Goal: Transaction & Acquisition: Purchase product/service

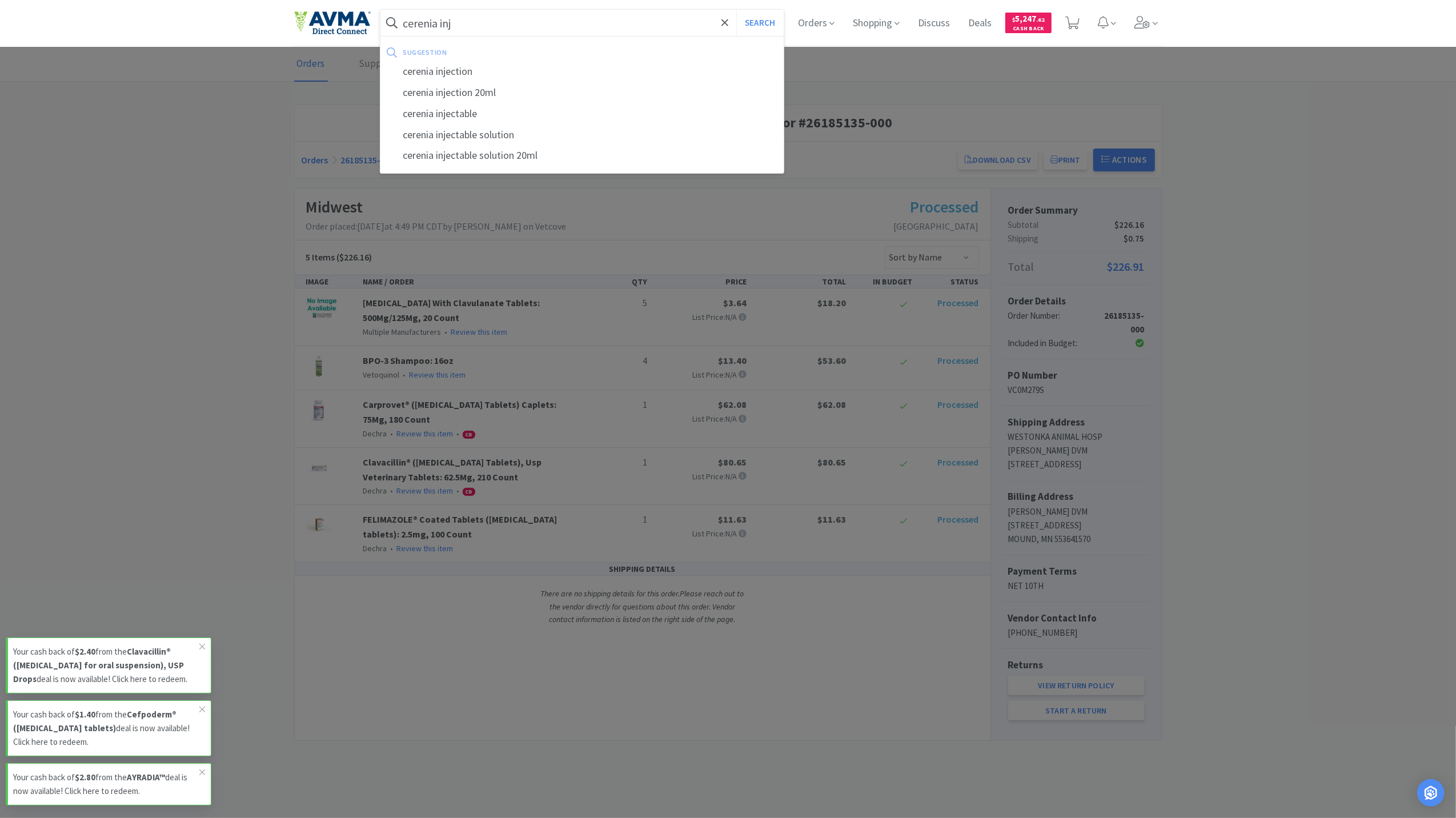
click at [736, 10] on button "Search" at bounding box center [759, 23] width 47 height 27
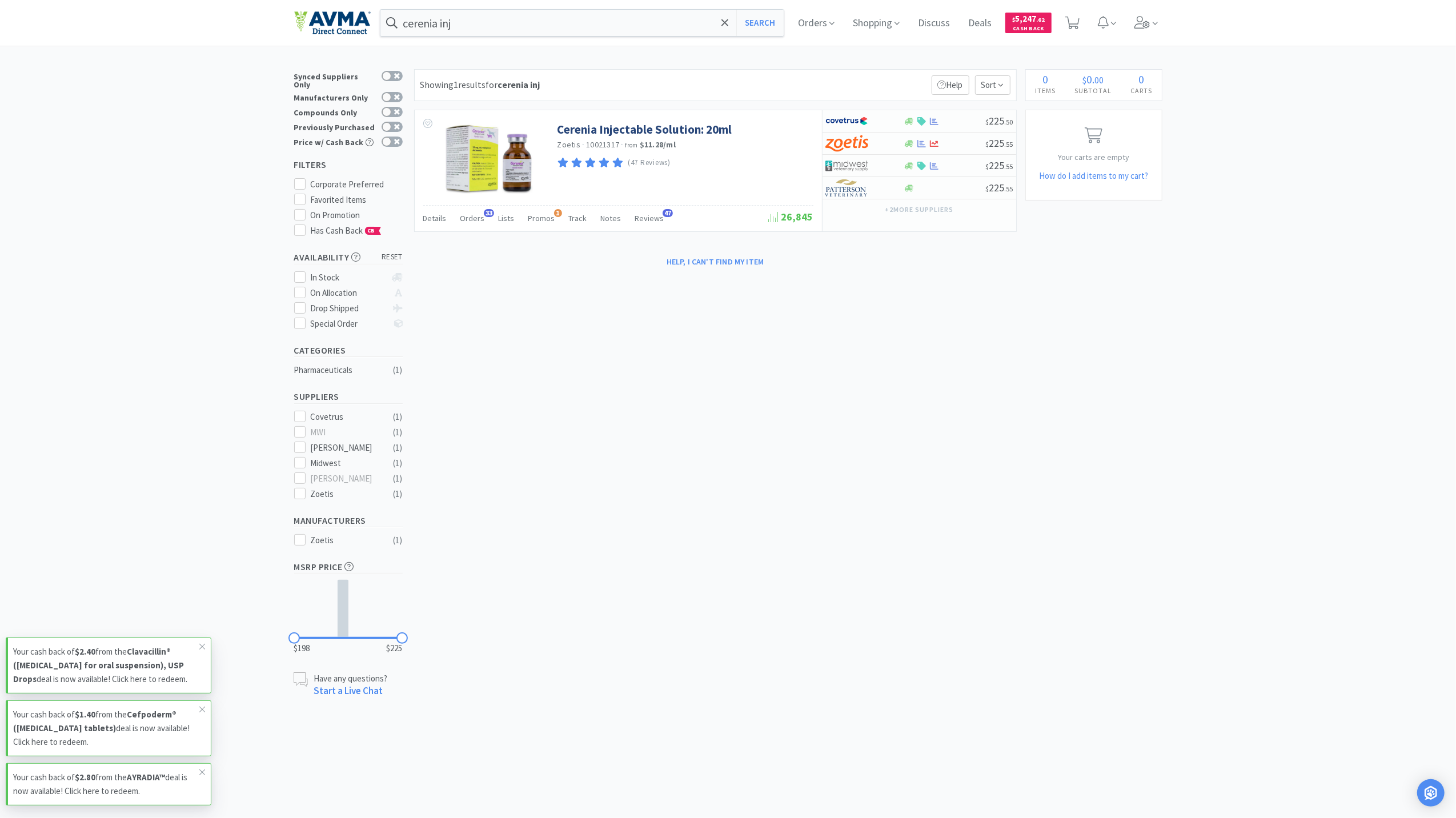
click at [582, 37] on div "cerenia inj Search Orders Shopping Discuss Discuss Deals Deals $ 5,247 . 62 Cas…" at bounding box center [728, 23] width 868 height 45
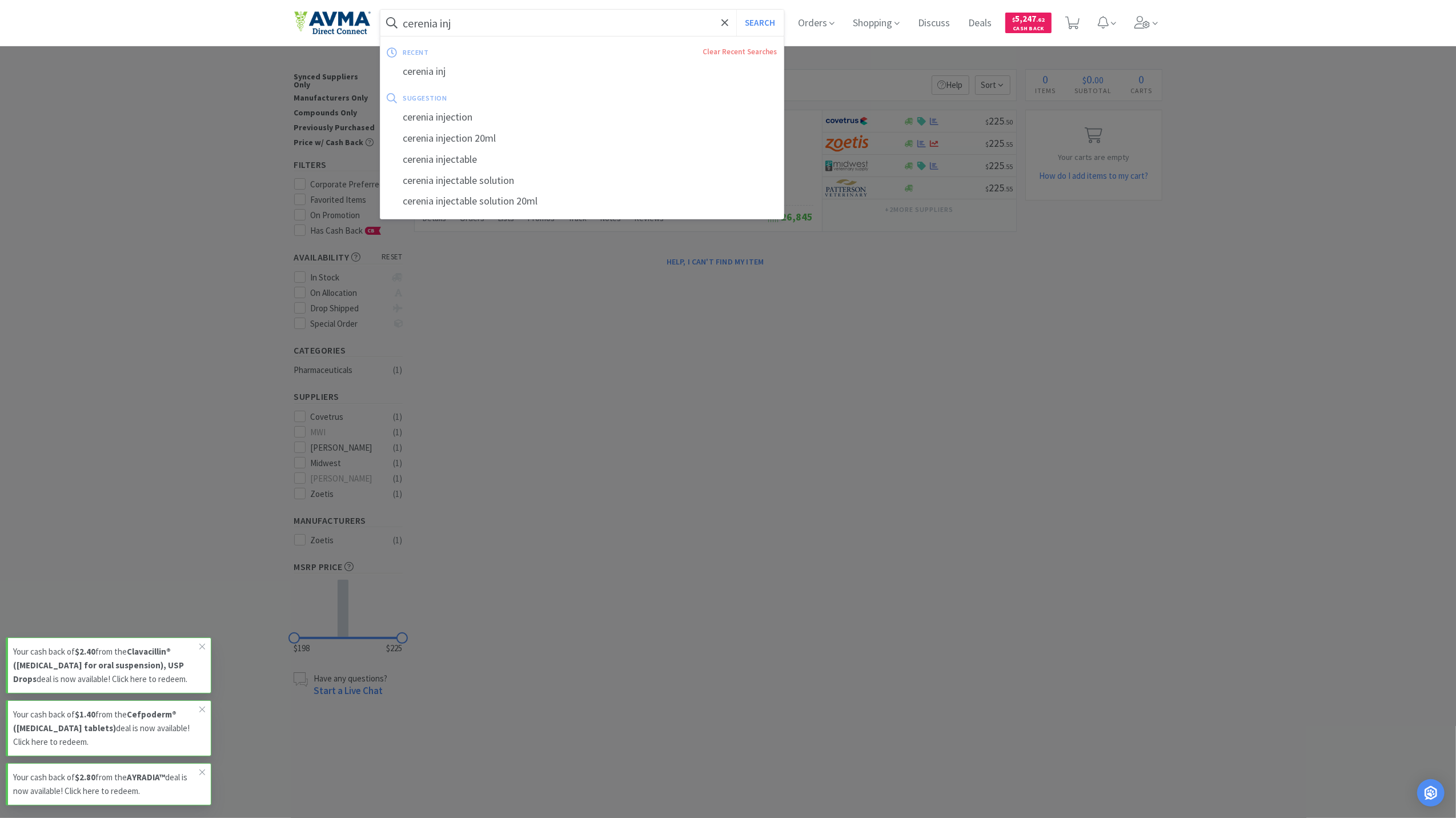
click at [579, 27] on input "cerenia inj" at bounding box center [582, 23] width 404 height 27
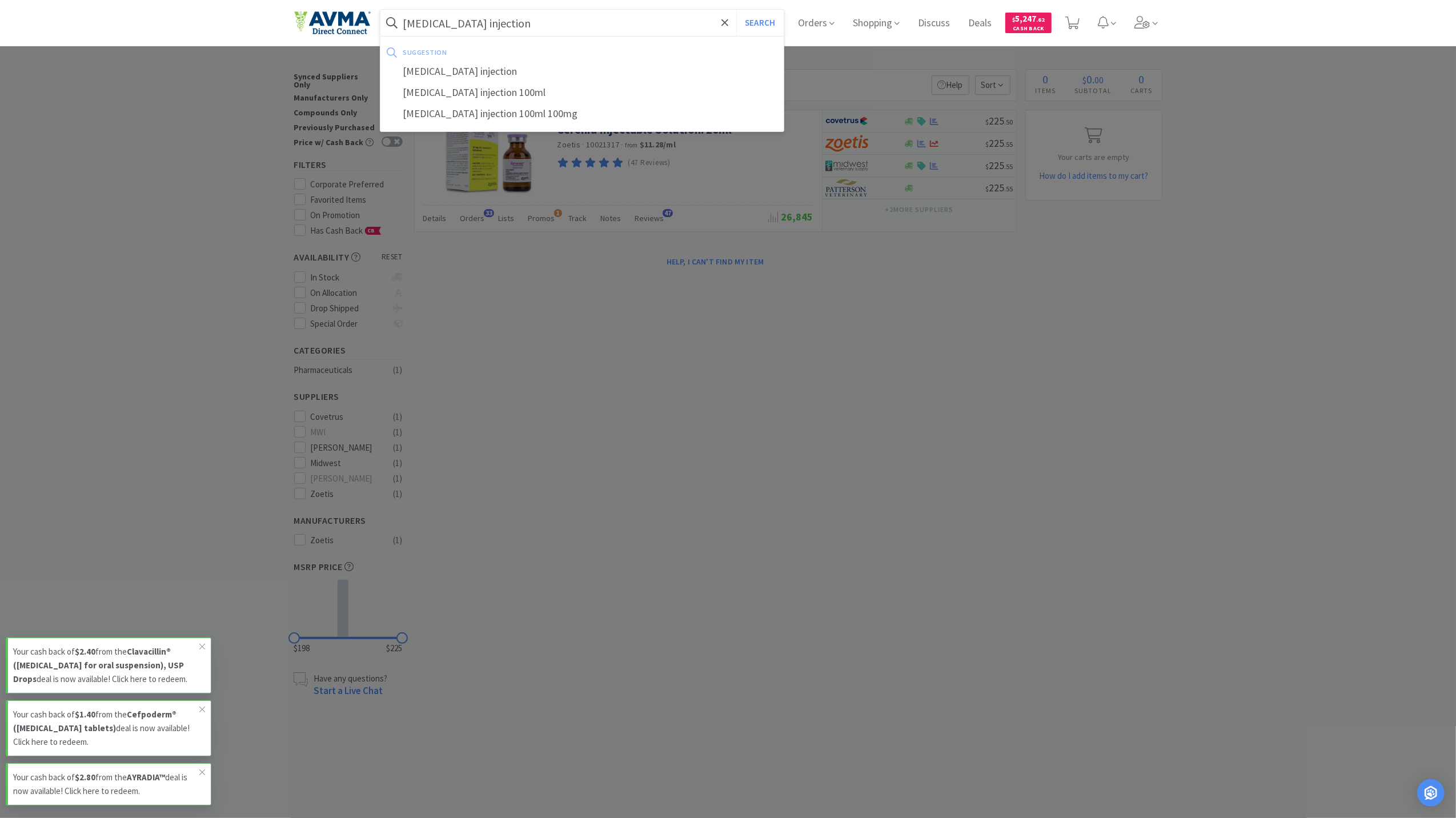
click at [736, 10] on button "Search" at bounding box center [759, 23] width 47 height 27
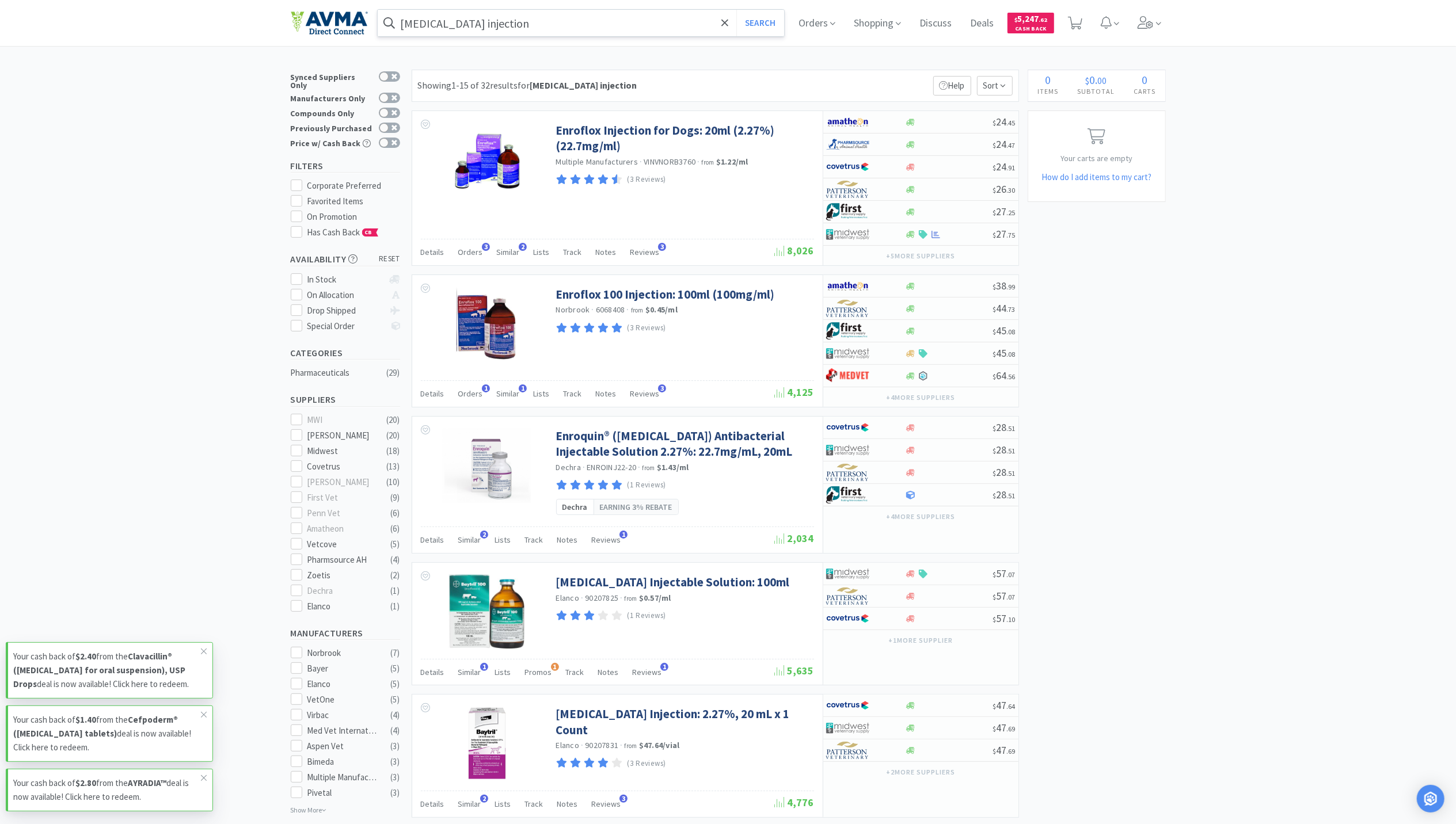
click at [535, 10] on div "[MEDICAL_DATA] injection Search" at bounding box center [581, 23] width 408 height 27
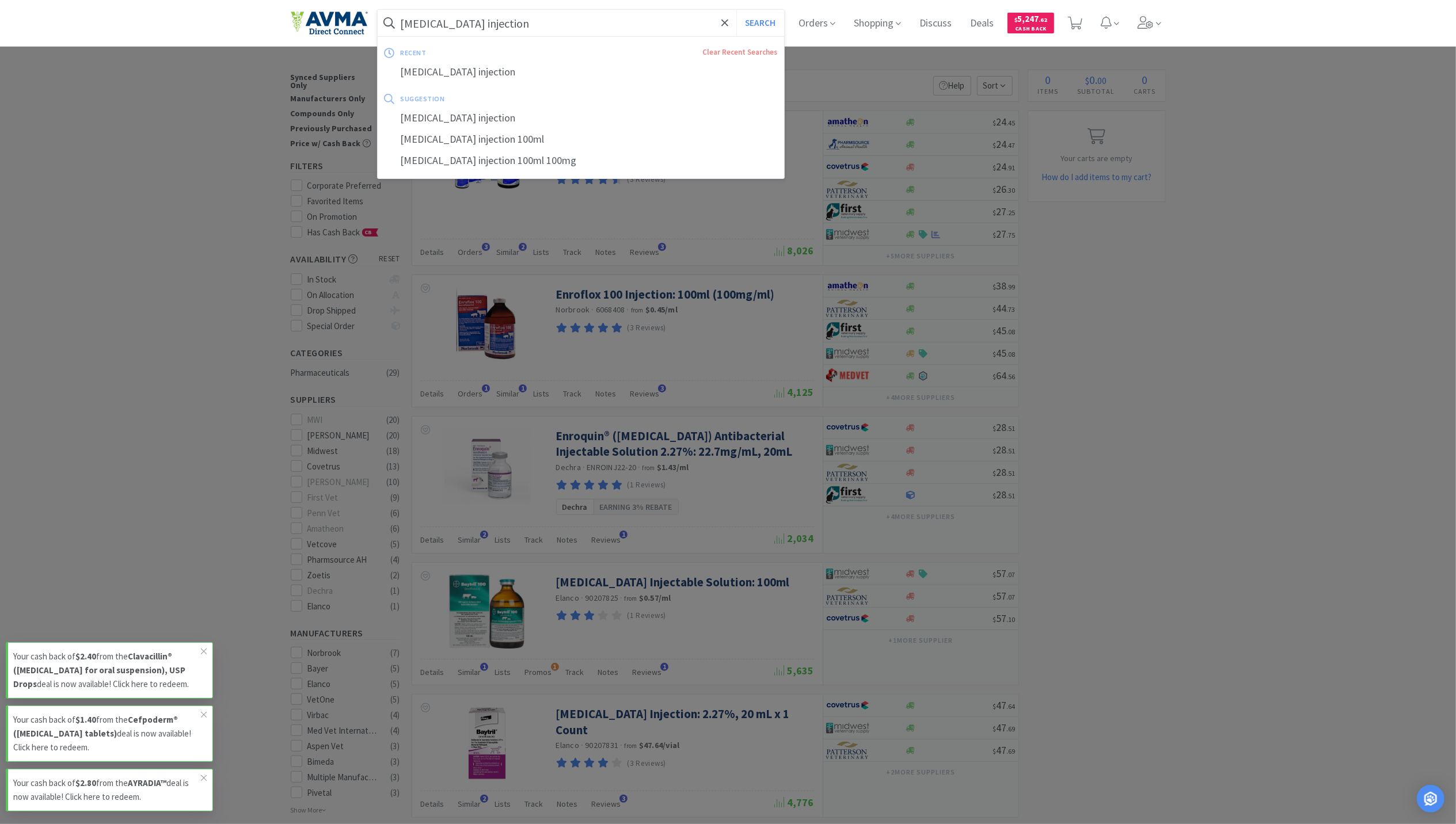
click at [535, 25] on input "[MEDICAL_DATA] injection" at bounding box center [581, 23] width 407 height 27
paste input "[MEDICAL_DATA] - Pro-Pen-G I"
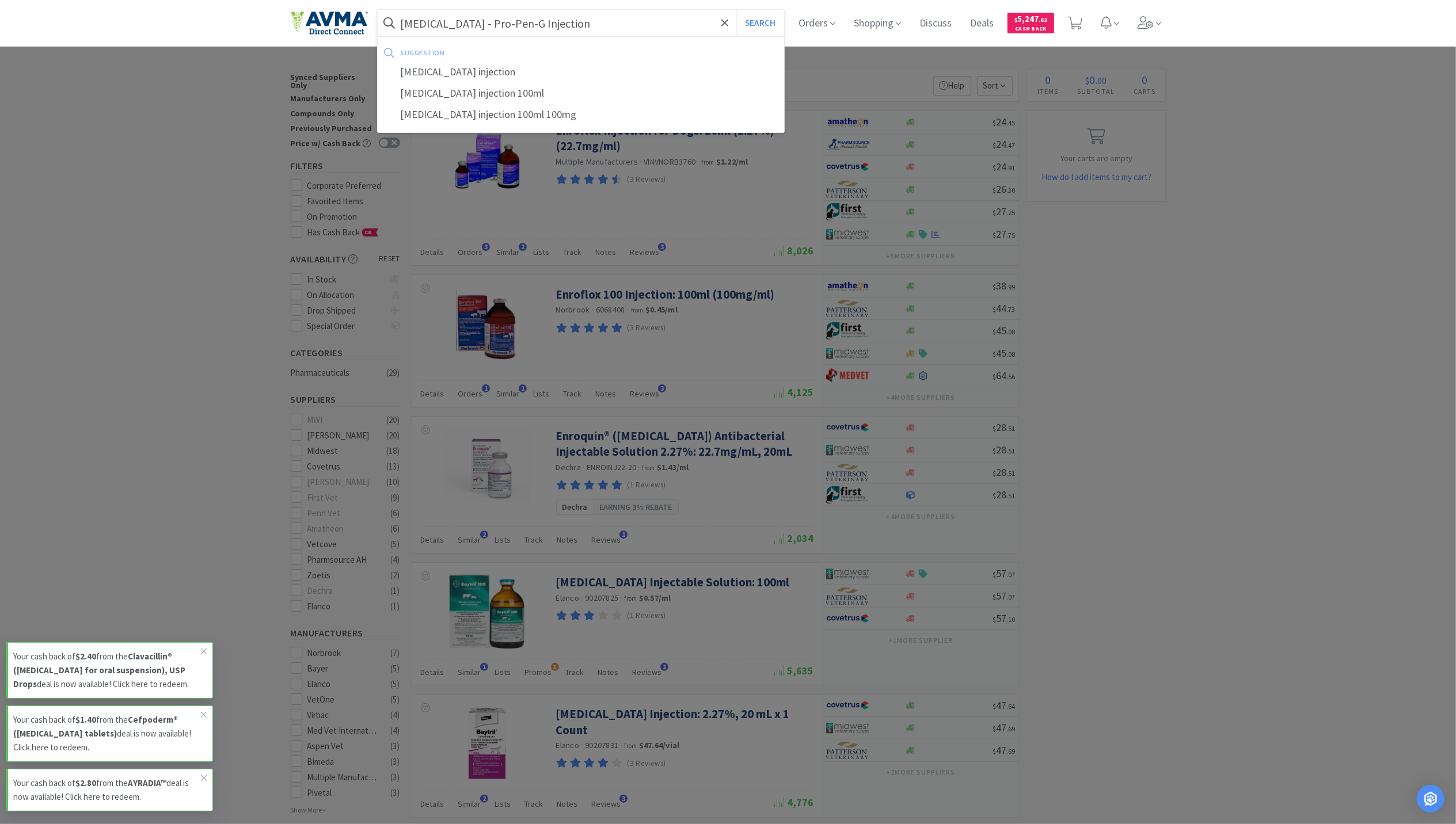
click at [737, 10] on button "Search" at bounding box center [760, 23] width 48 height 27
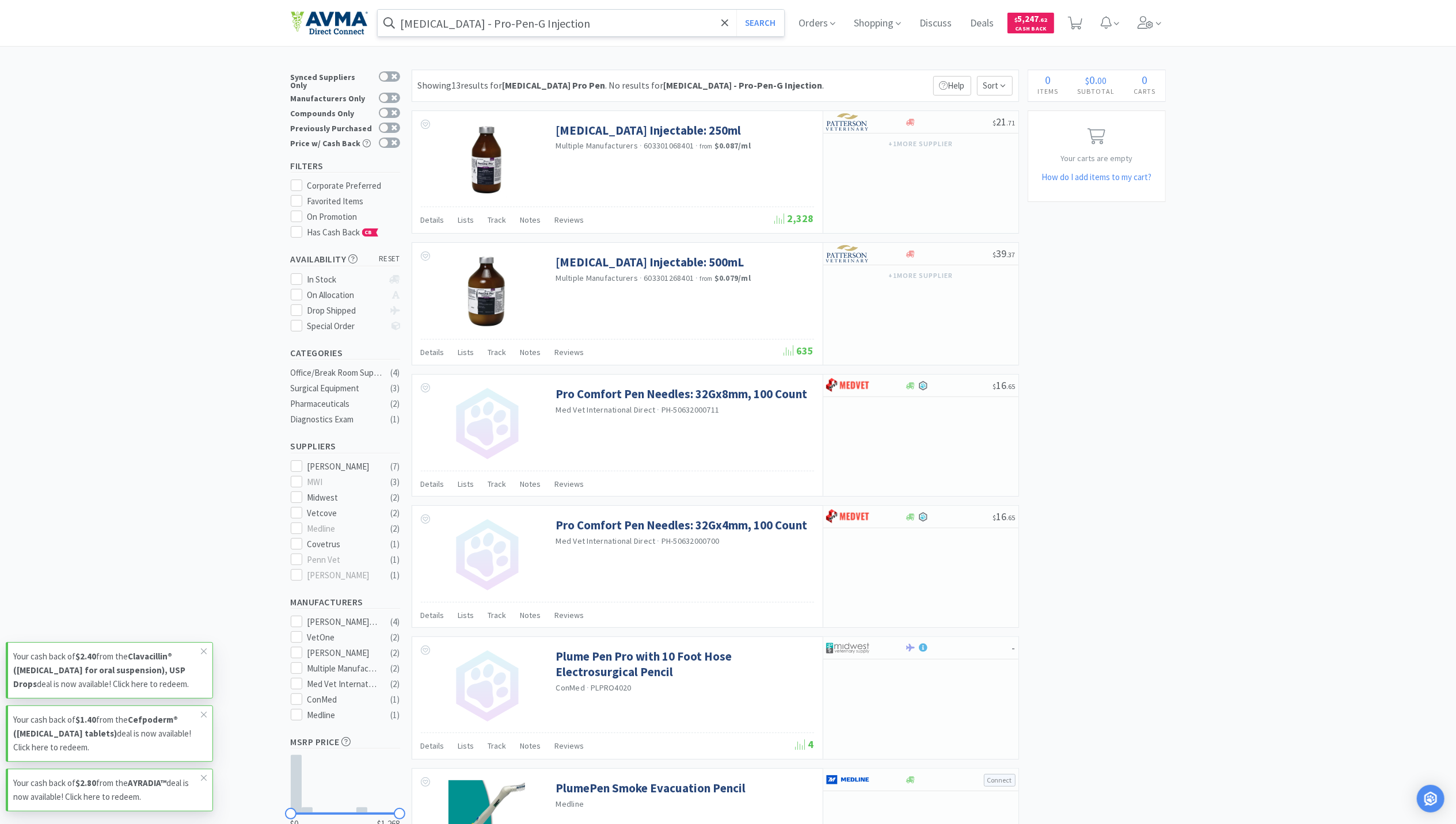
click at [520, 30] on input "[MEDICAL_DATA] - Pro-Pen-G Injection" at bounding box center [581, 23] width 407 height 27
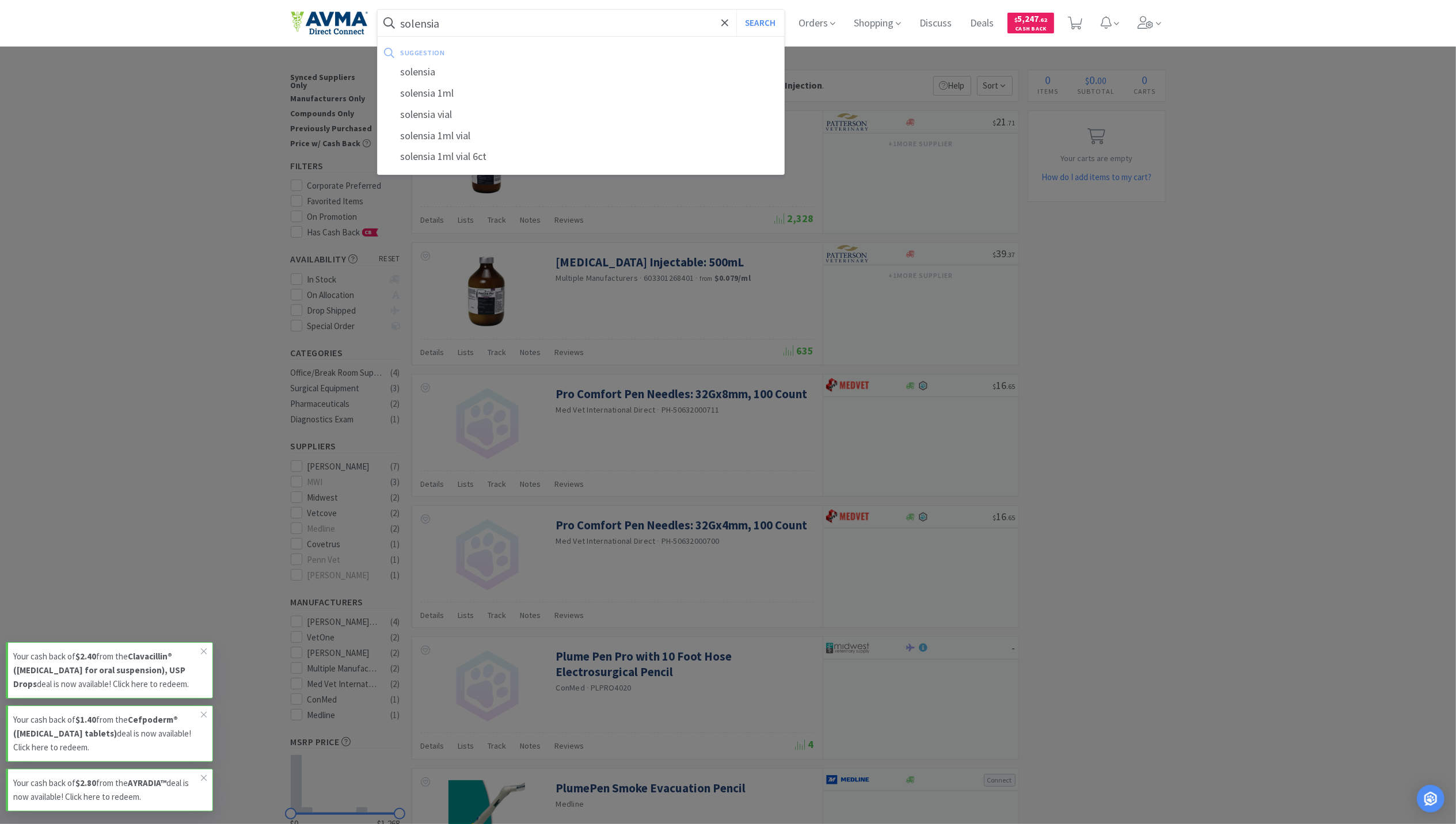
click at [737, 10] on button "Search" at bounding box center [760, 23] width 48 height 27
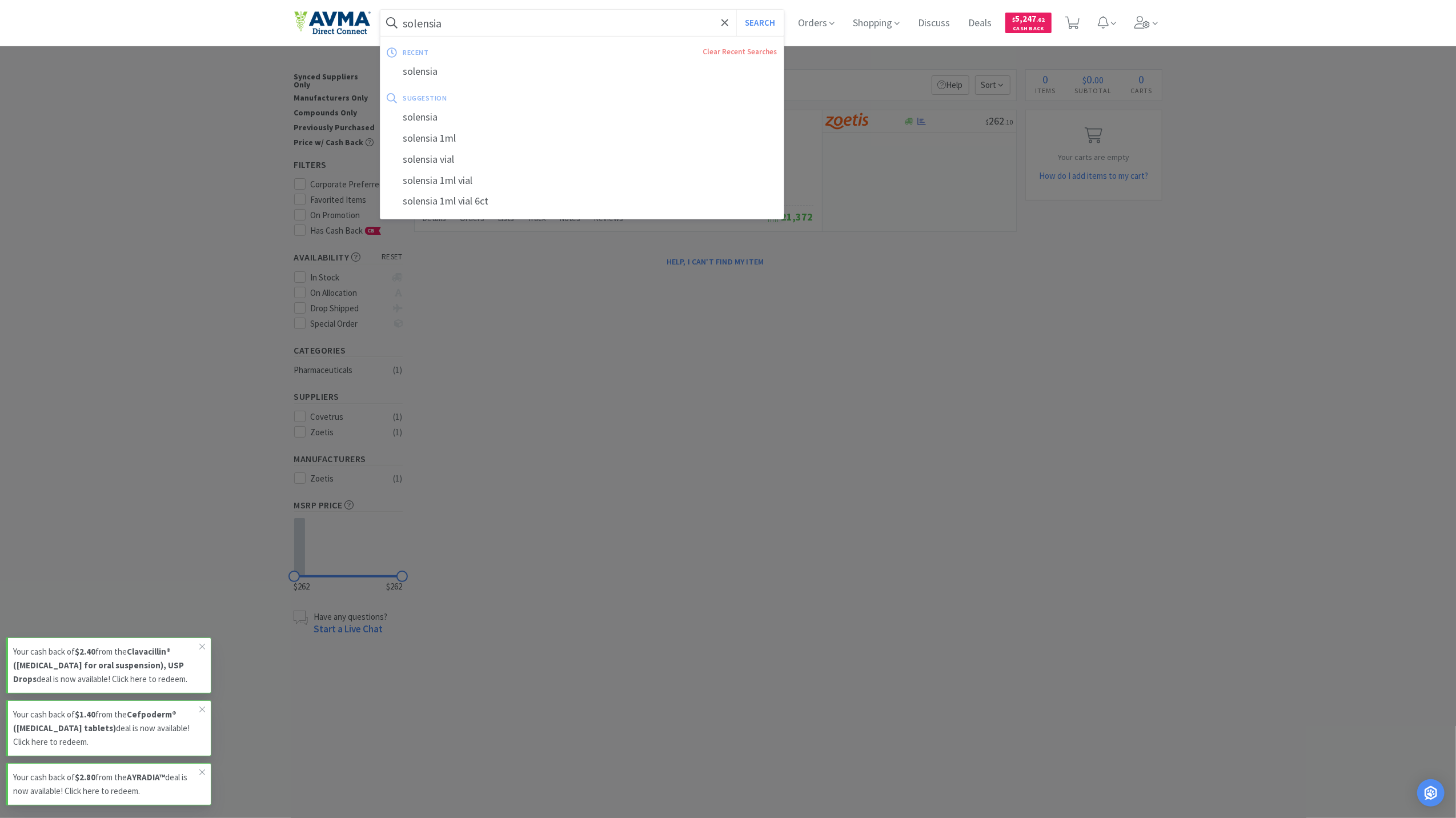
click at [537, 19] on input "solensia" at bounding box center [582, 23] width 404 height 27
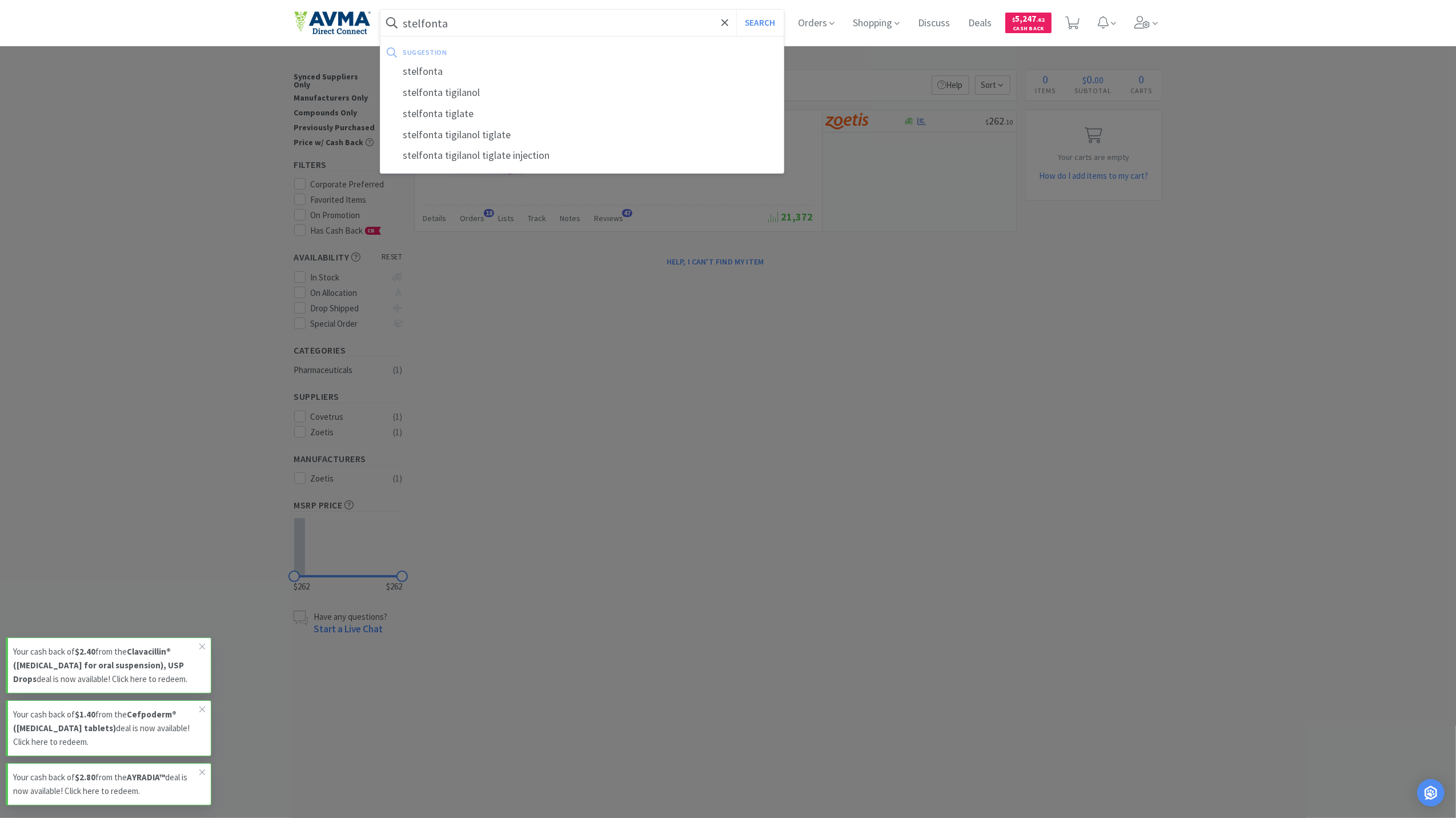
click at [736, 10] on button "Search" at bounding box center [759, 23] width 47 height 27
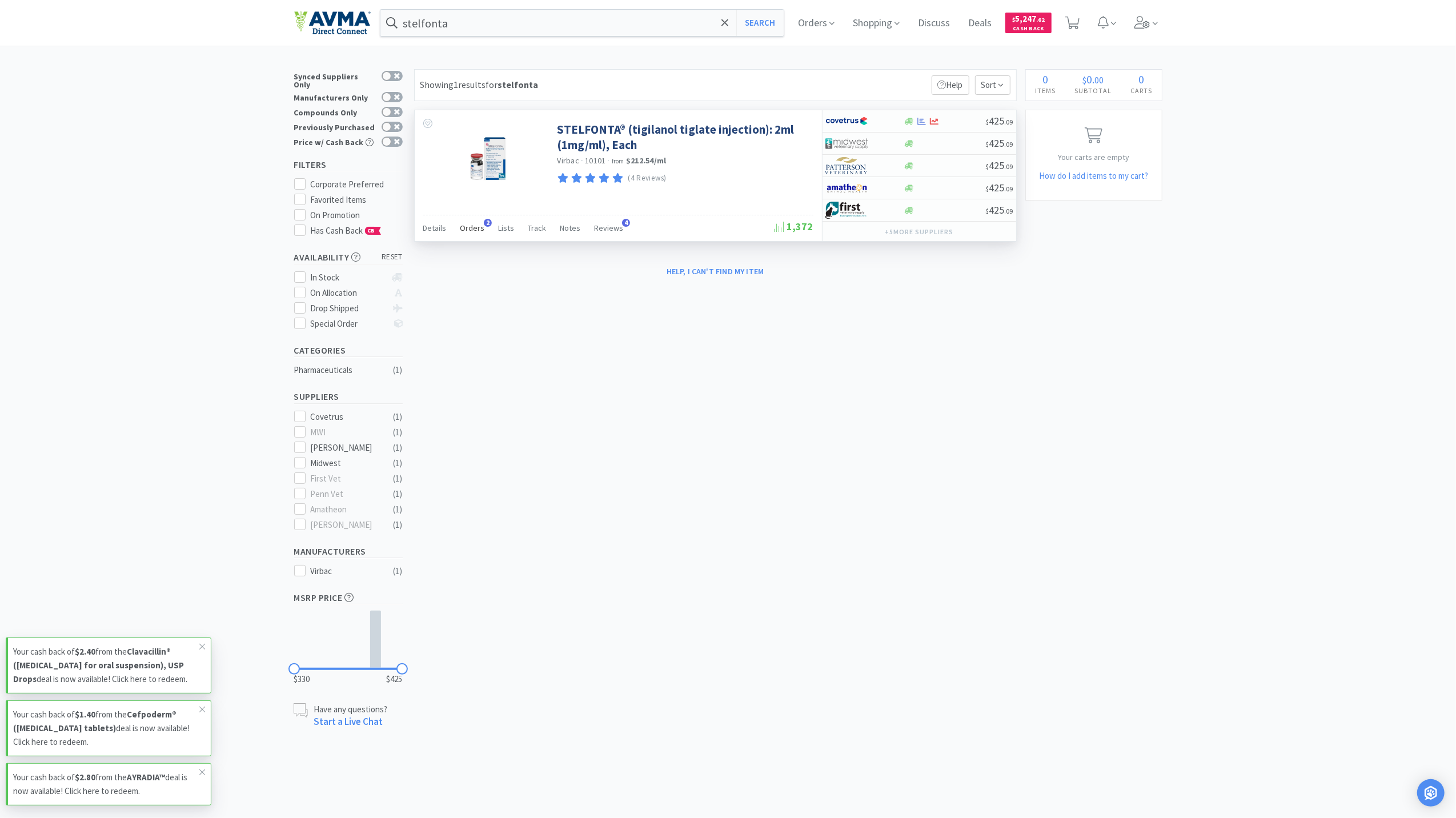
click at [477, 233] on span "Orders" at bounding box center [473, 228] width 25 height 10
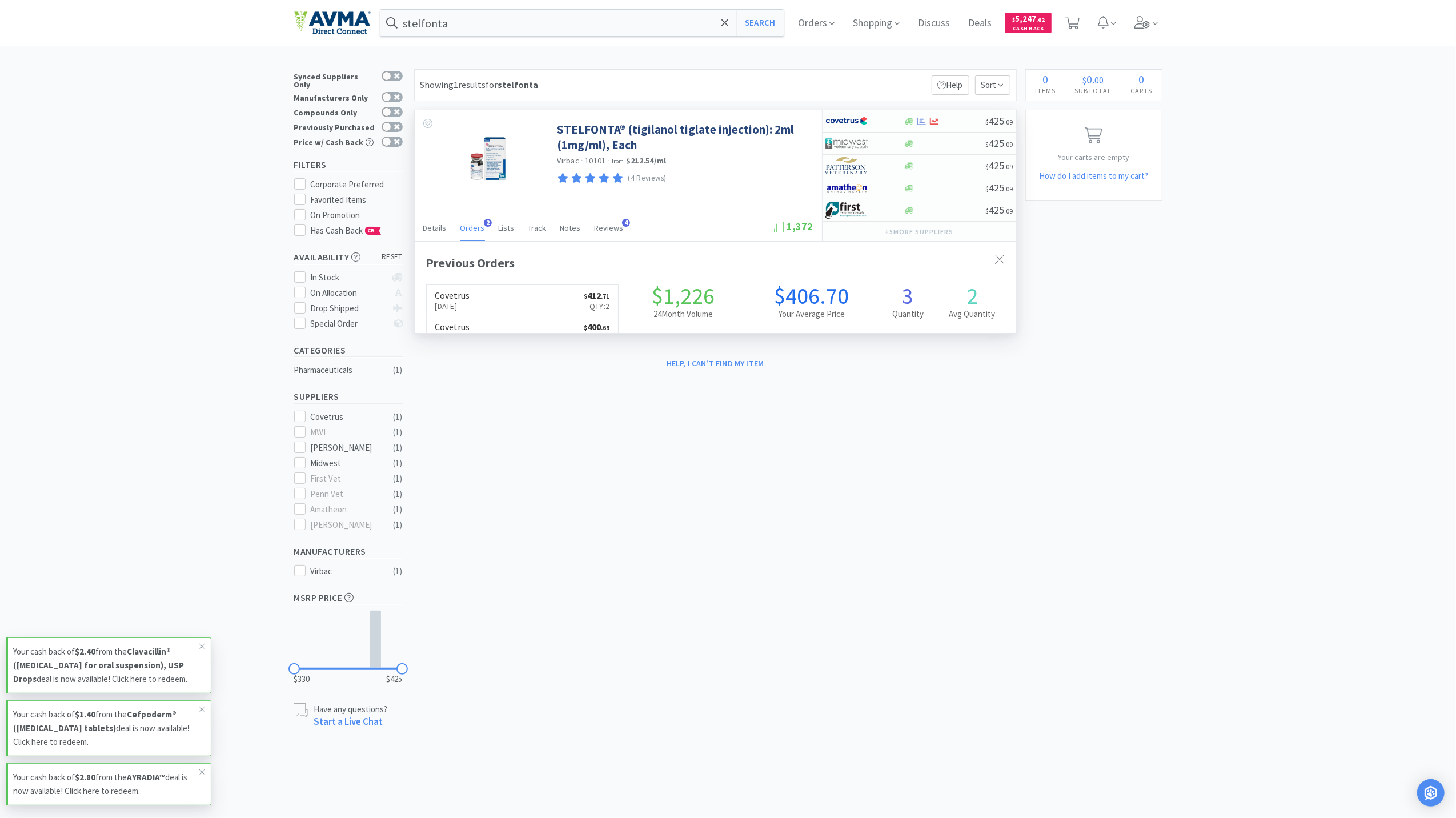
scroll to position [295, 601]
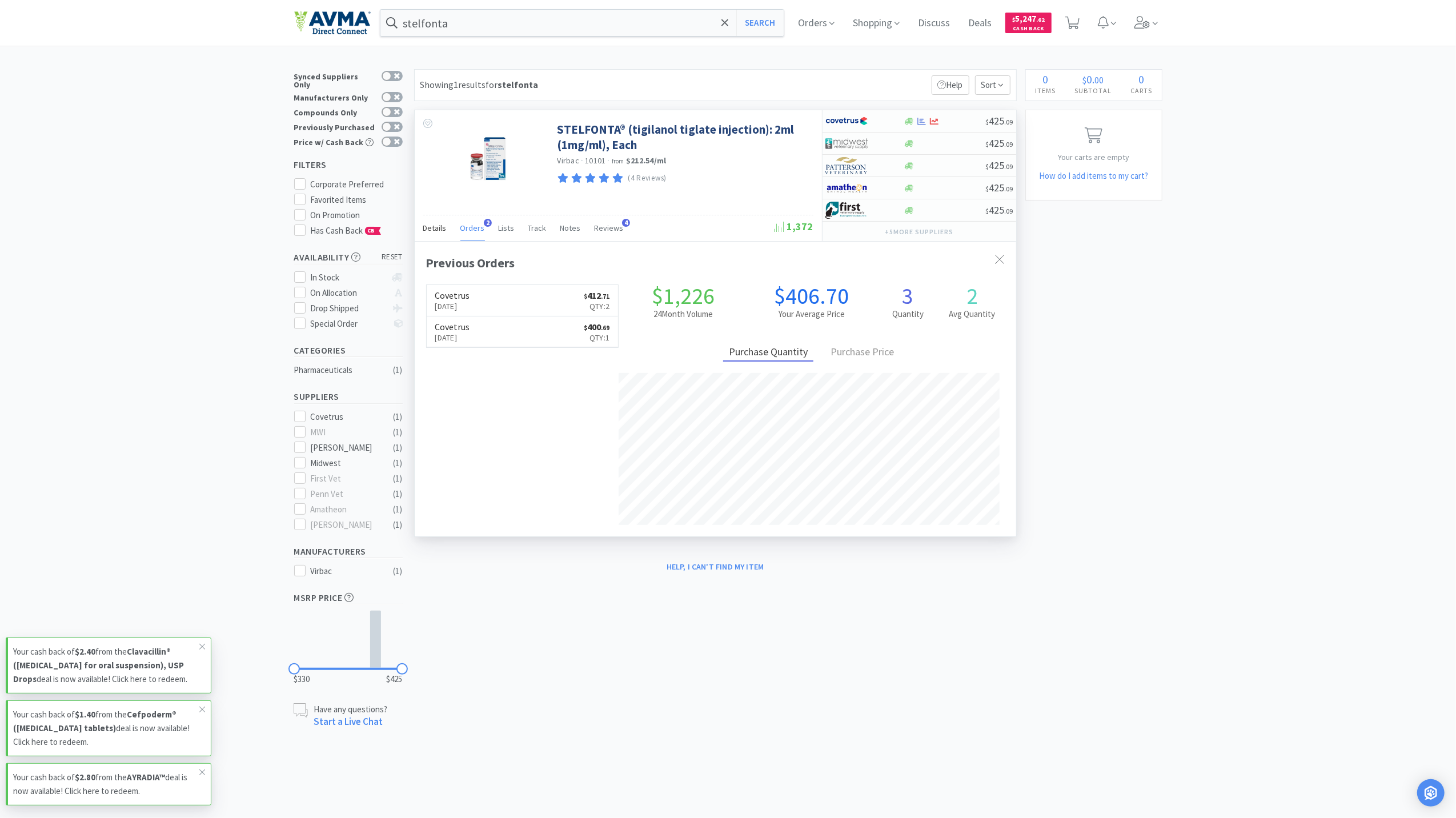
click at [435, 228] on span "Details" at bounding box center [435, 228] width 23 height 10
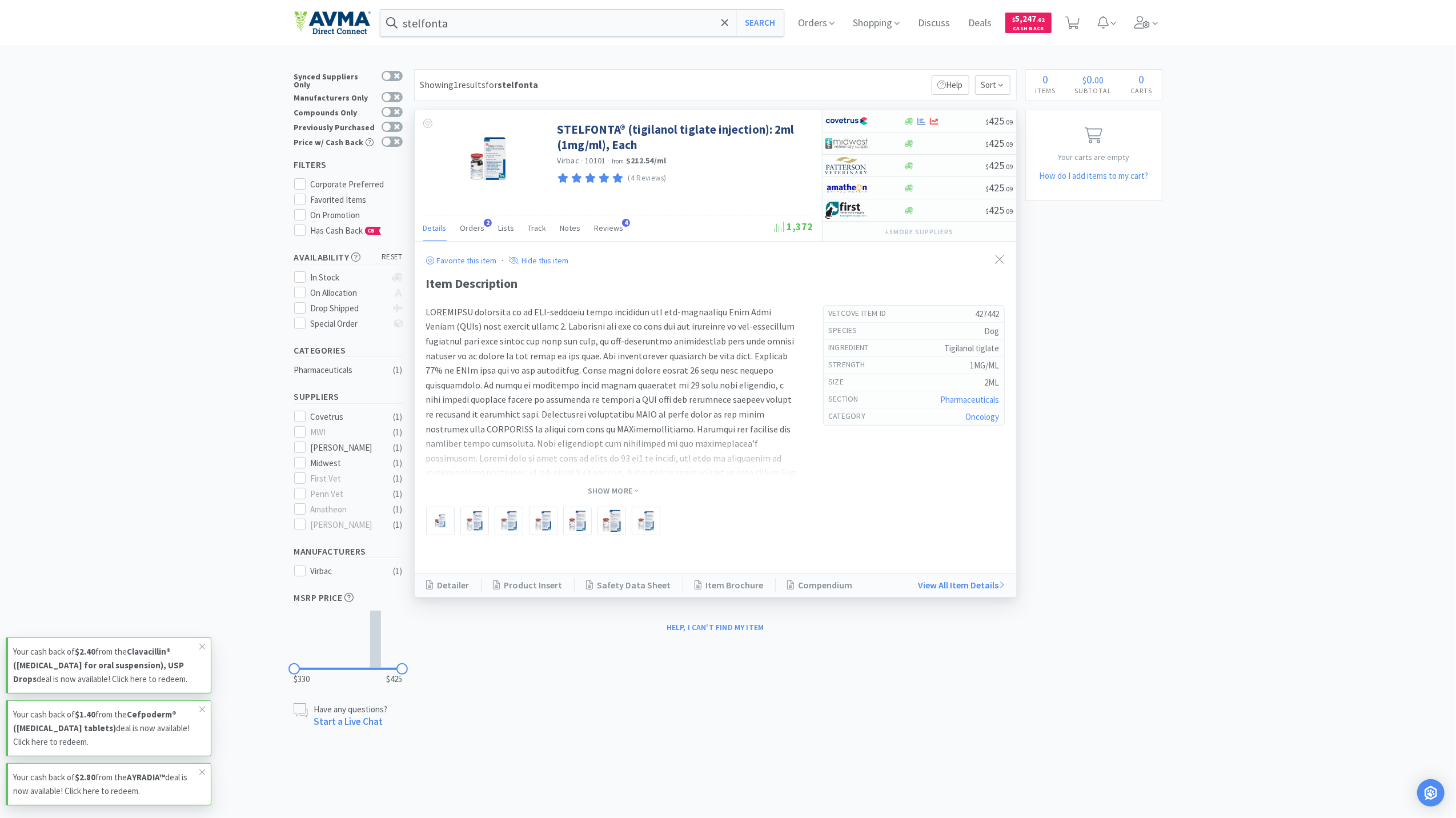
click at [433, 226] on span "Details" at bounding box center [435, 228] width 23 height 10
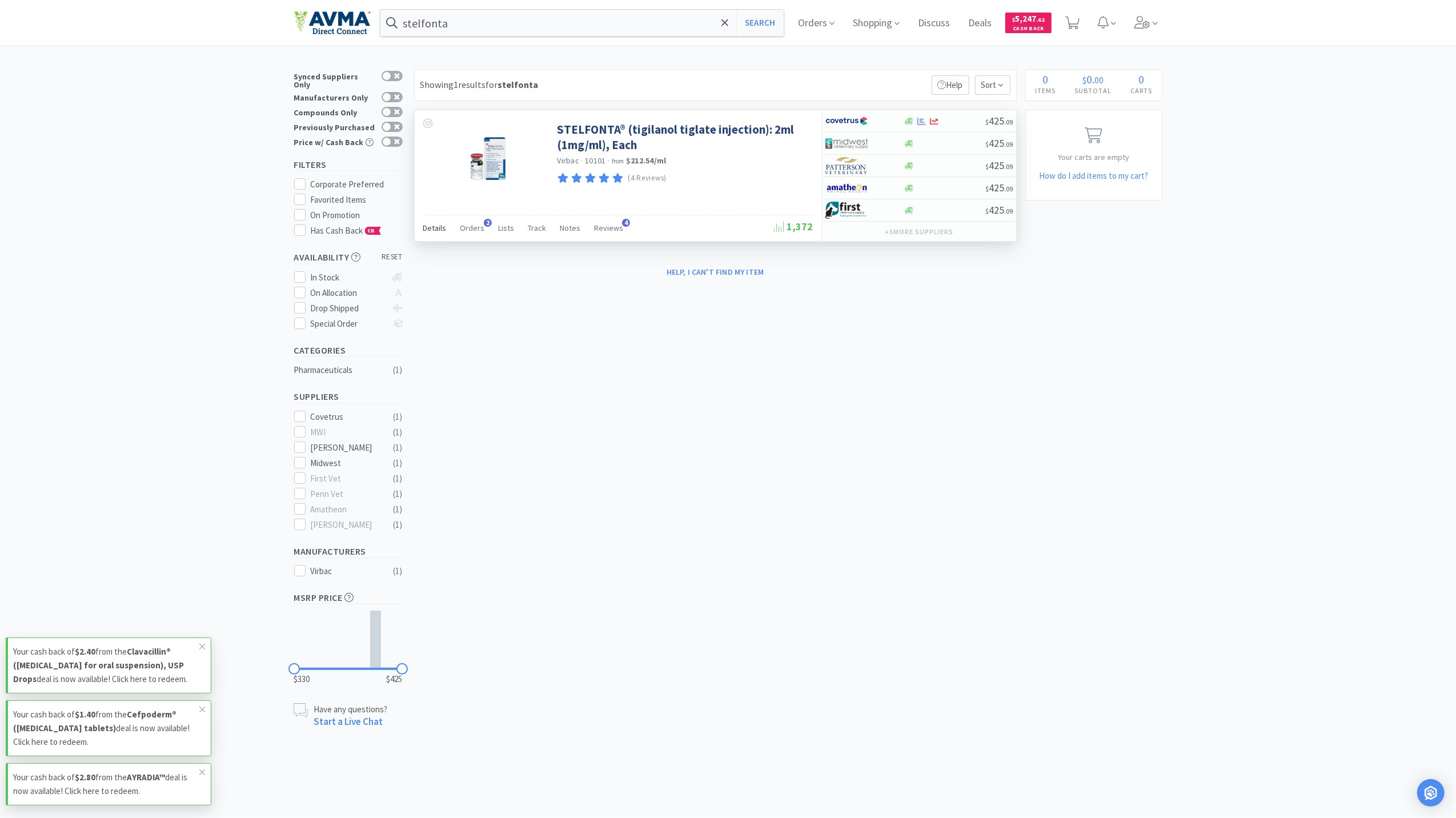
click at [433, 226] on span "Details" at bounding box center [435, 228] width 23 height 10
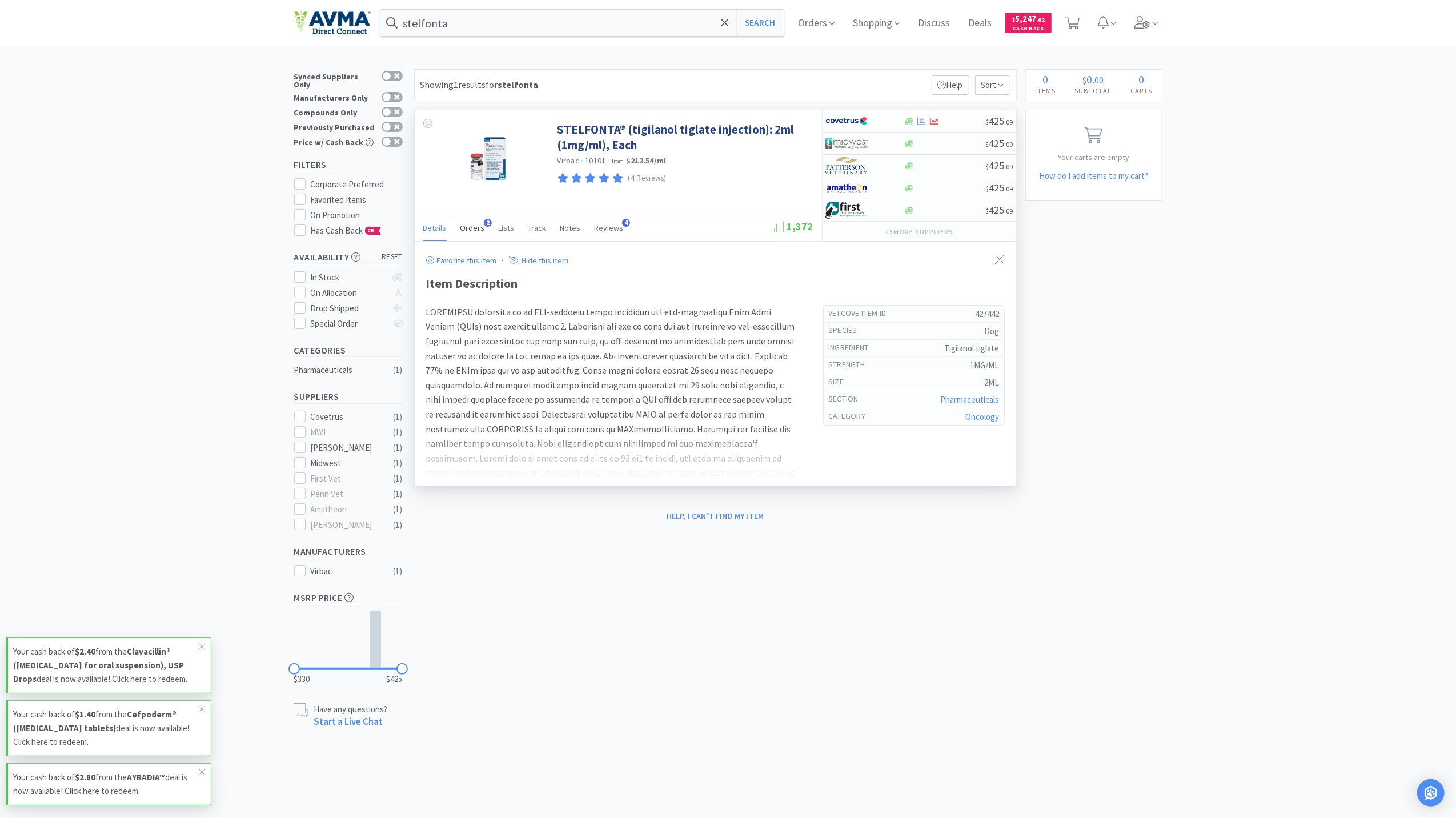
click at [469, 223] on div "Orders 2" at bounding box center [473, 229] width 25 height 21
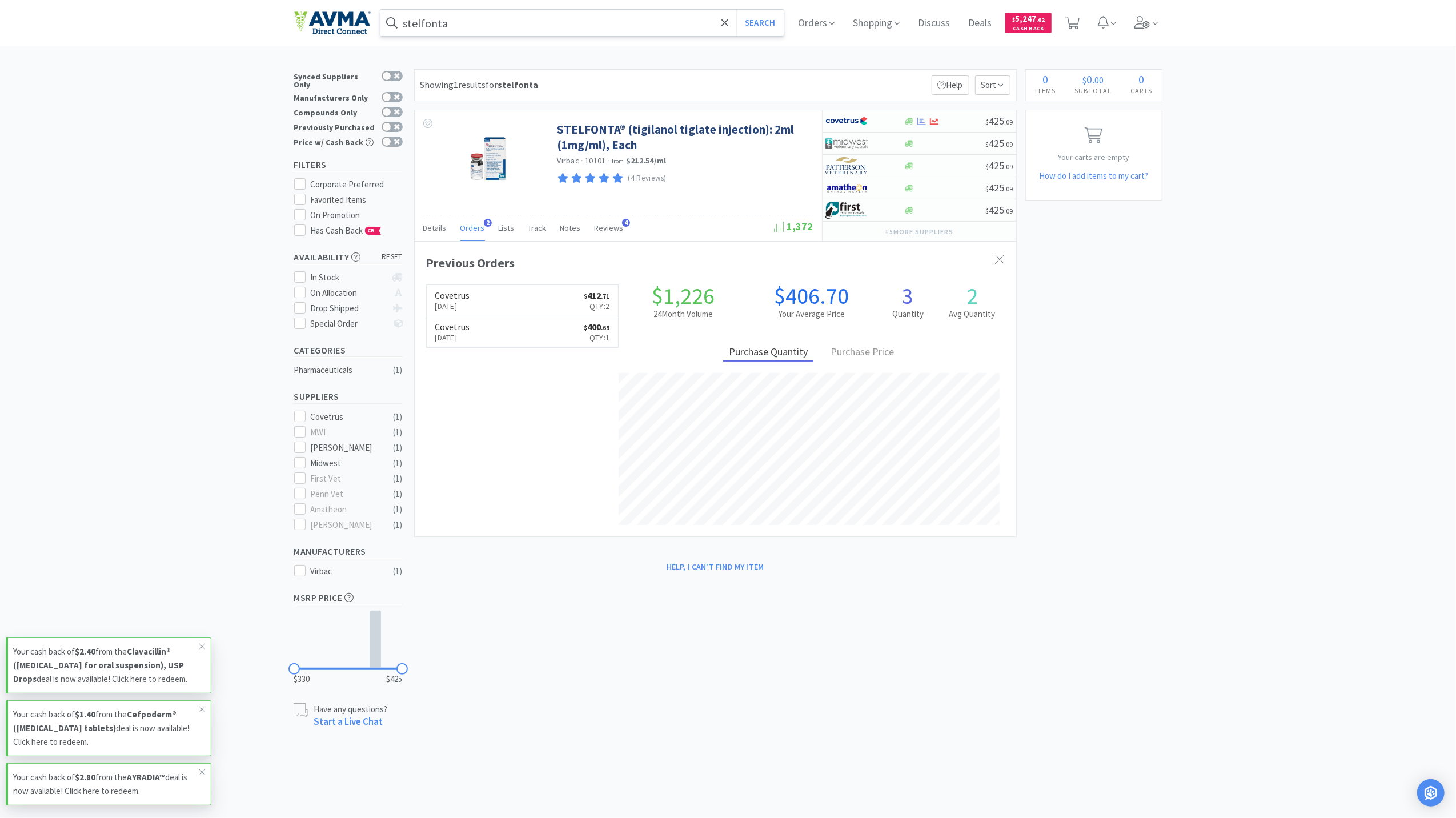
click at [477, 15] on input "stelfonta" at bounding box center [582, 23] width 404 height 27
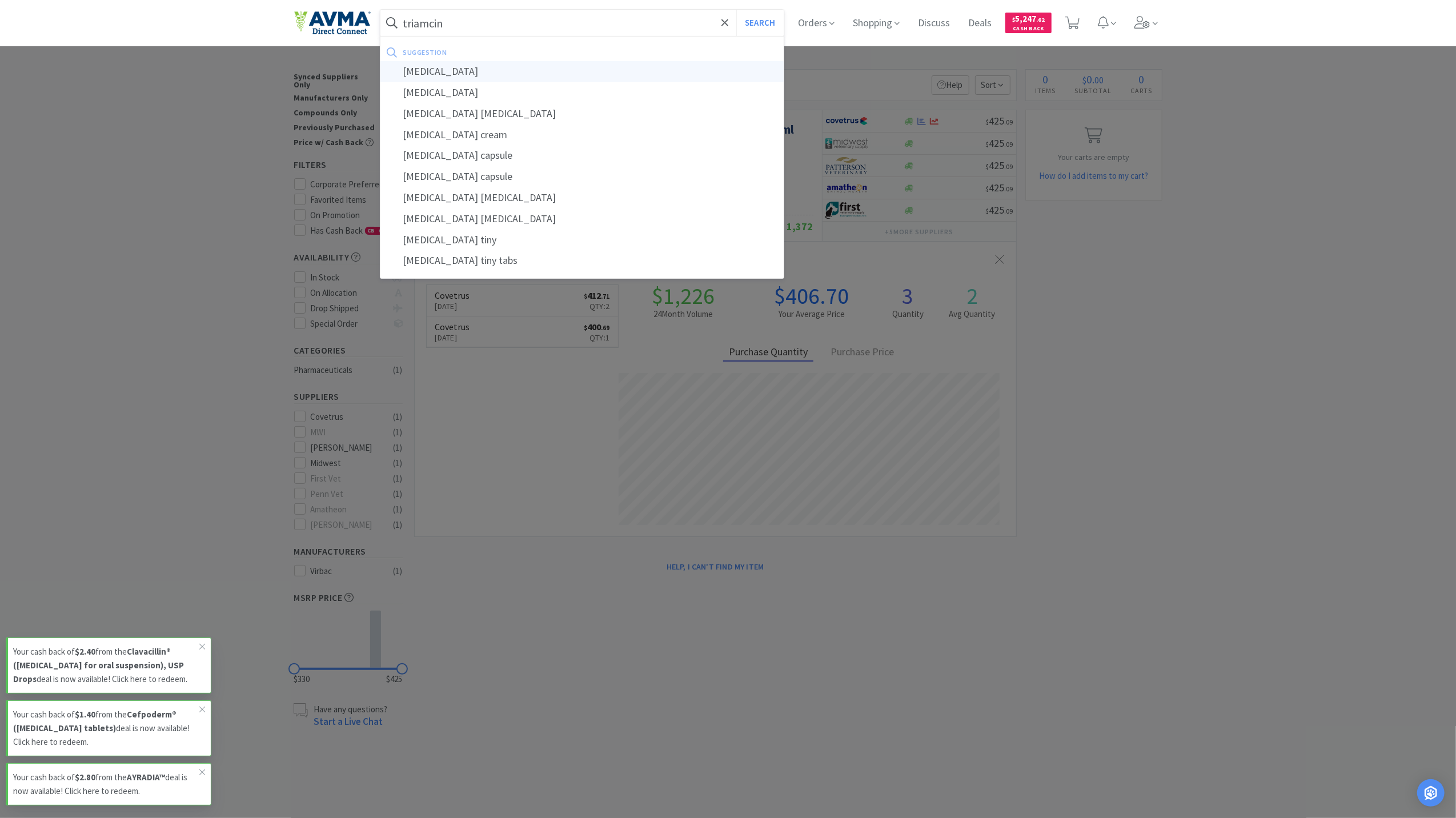
click at [479, 67] on div "[MEDICAL_DATA]" at bounding box center [582, 71] width 404 height 21
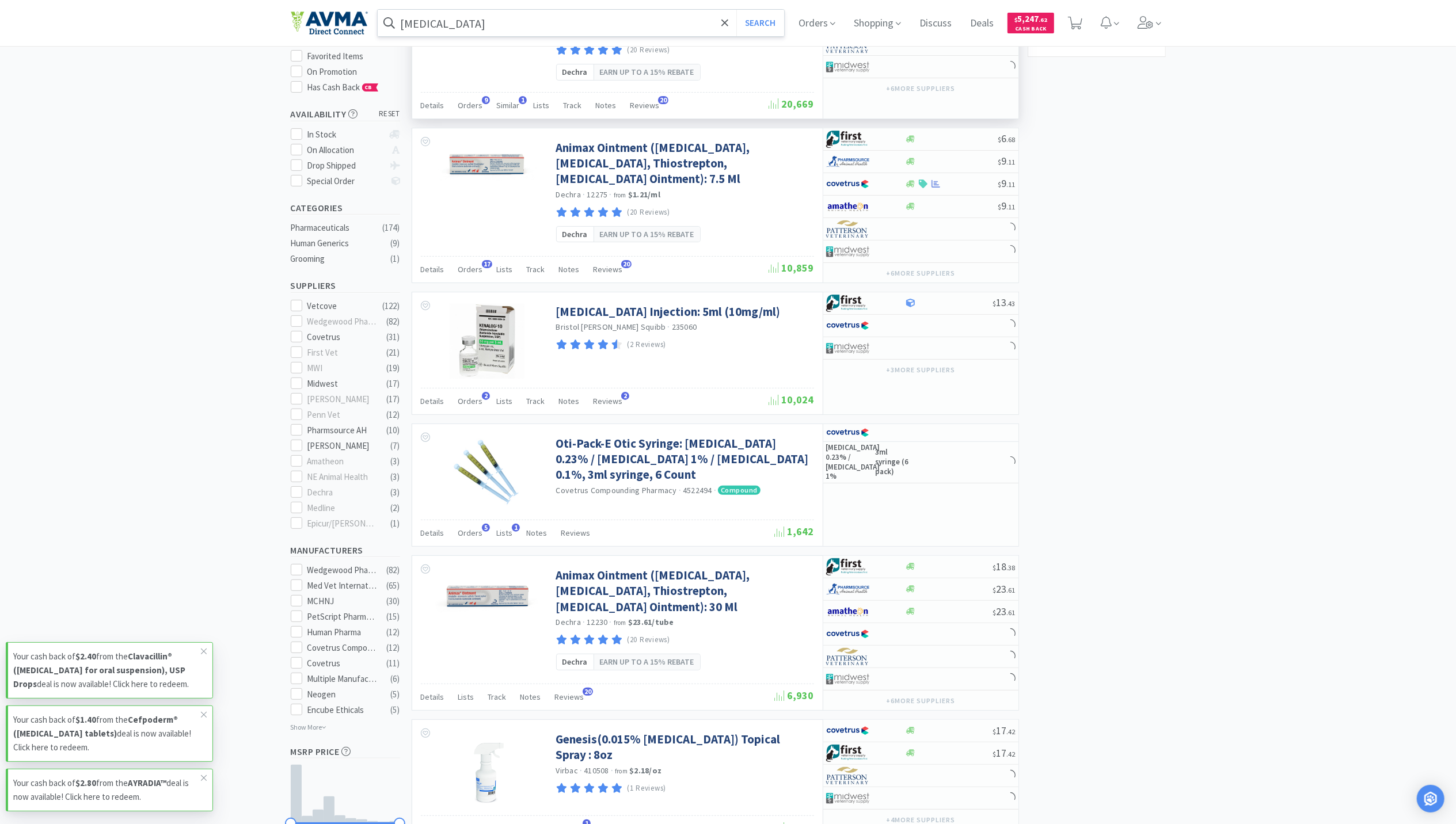
scroll to position [153, 0]
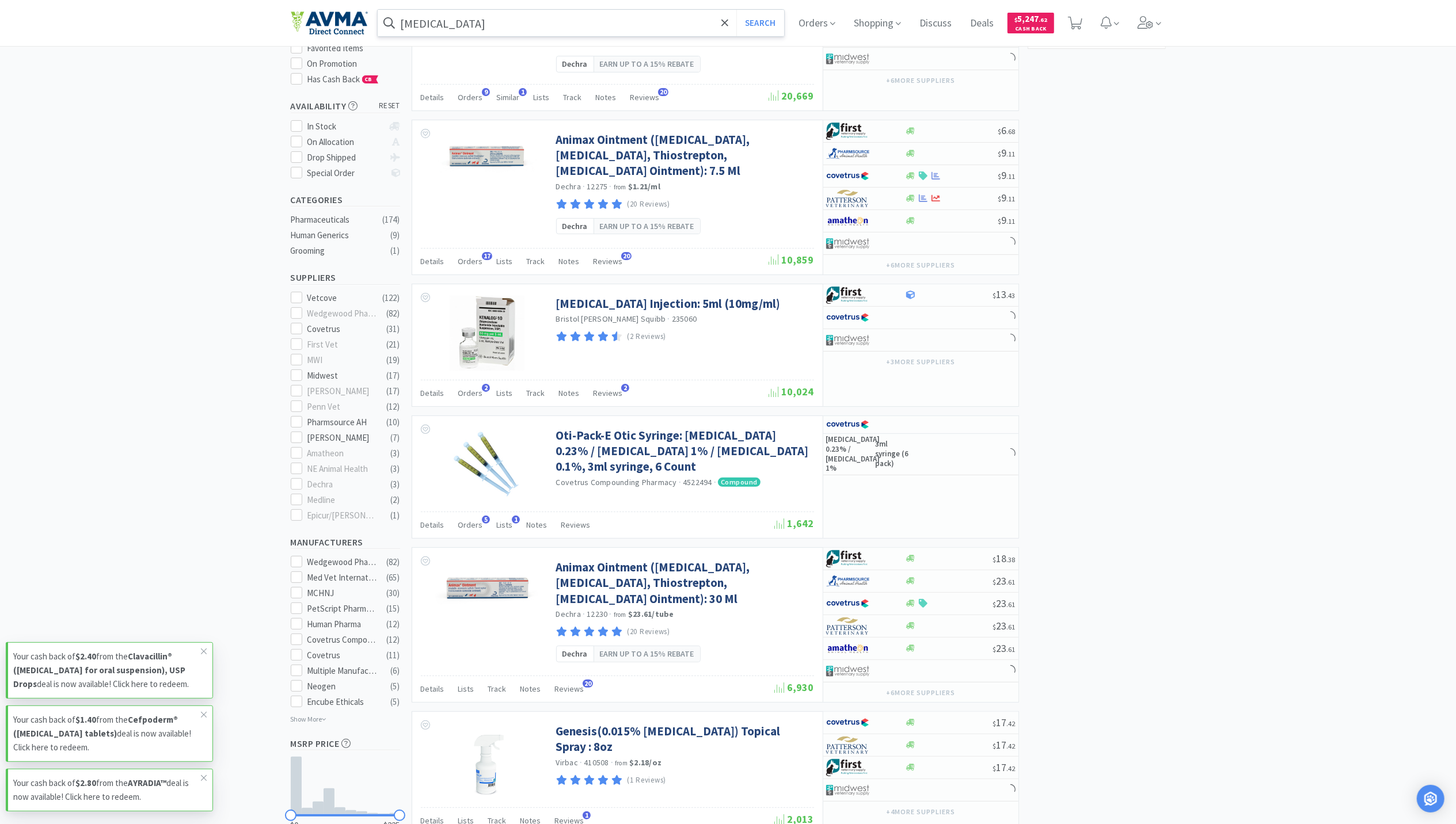
click at [499, 26] on input "[MEDICAL_DATA]" at bounding box center [581, 23] width 407 height 27
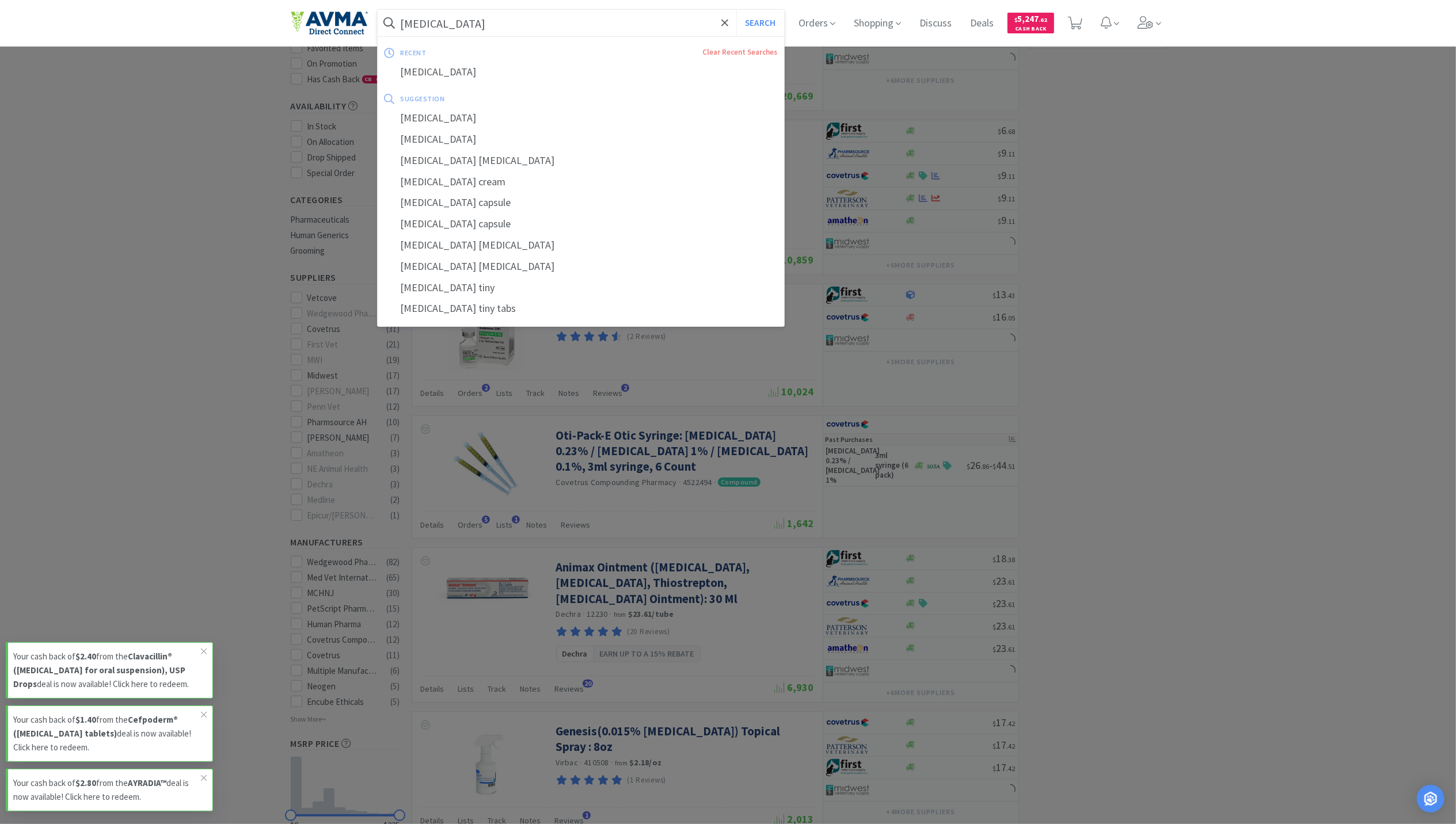
click at [493, 24] on input "[MEDICAL_DATA]" at bounding box center [581, 23] width 407 height 27
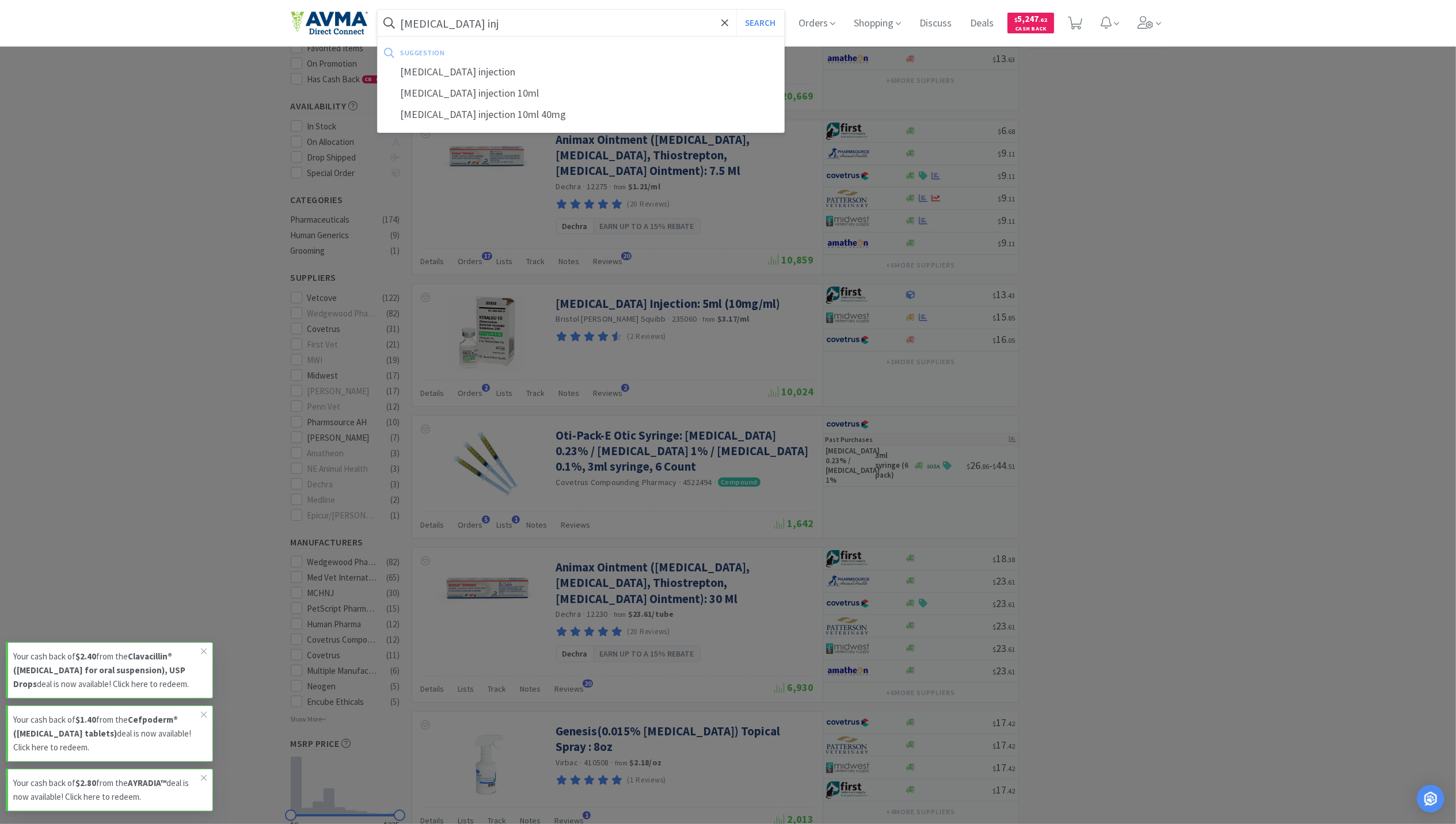
click at [737, 10] on button "Search" at bounding box center [760, 23] width 48 height 27
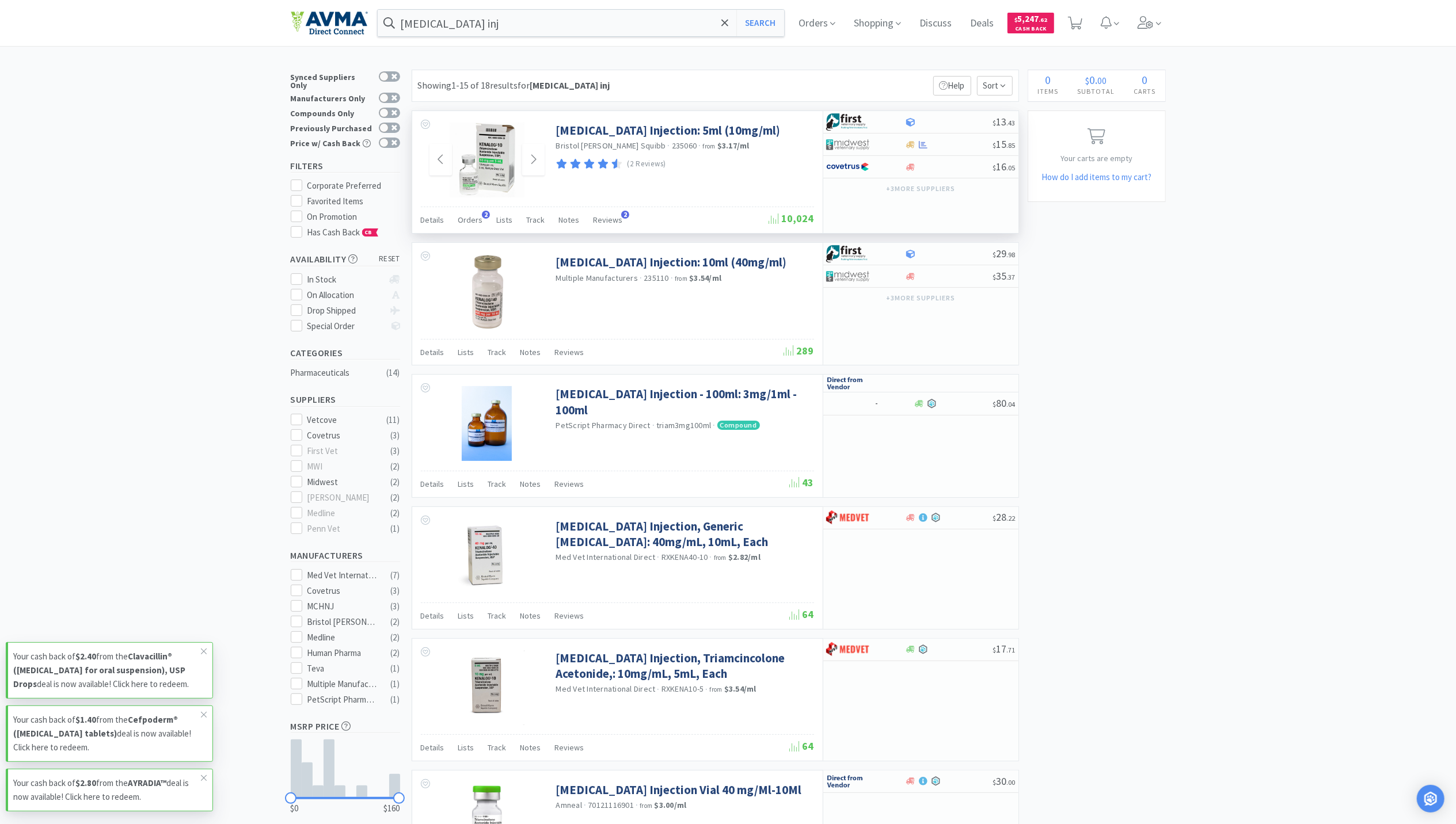
click at [482, 138] on img at bounding box center [487, 160] width 75 height 75
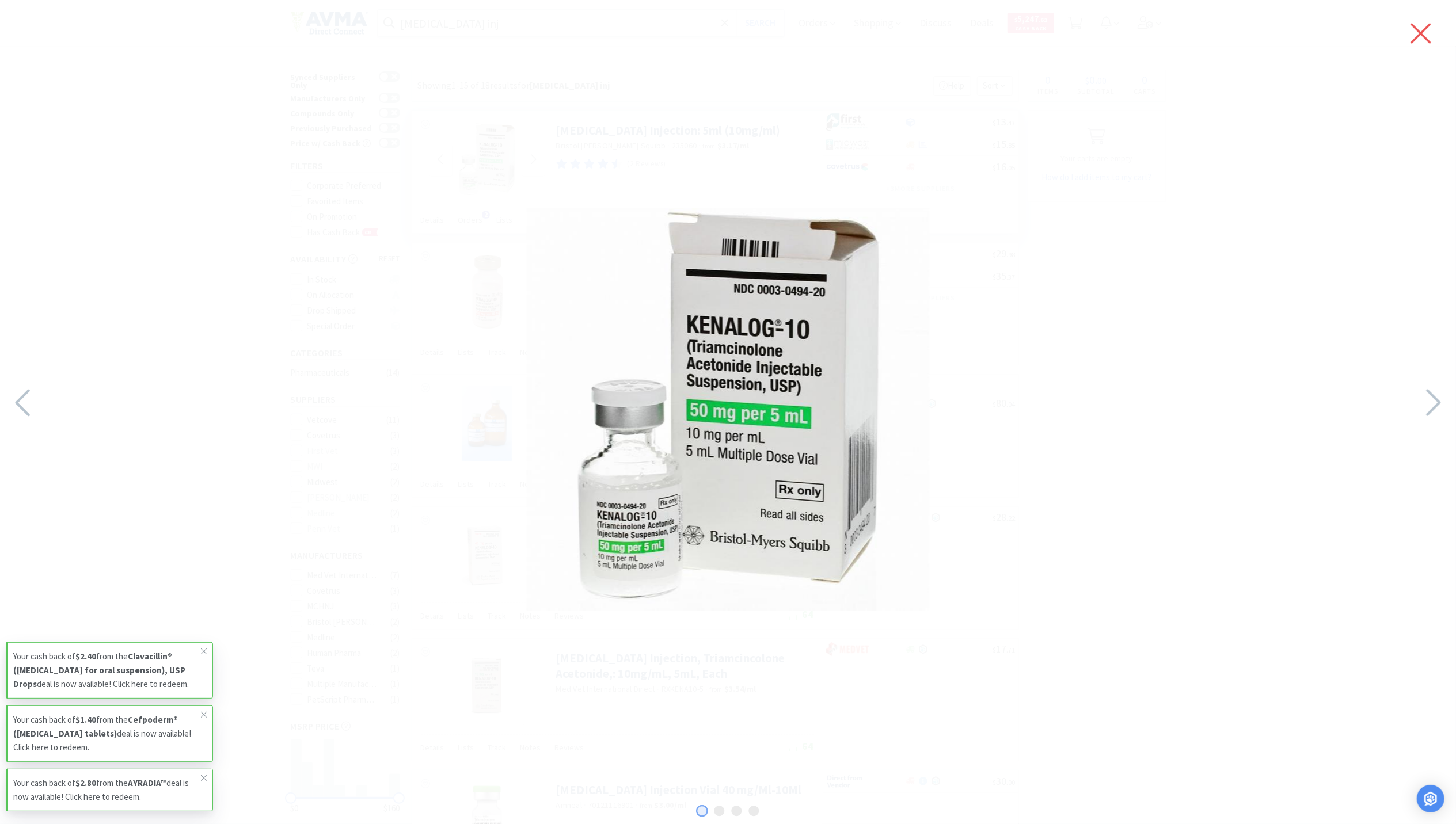
click at [1422, 33] on icon at bounding box center [1421, 33] width 20 height 20
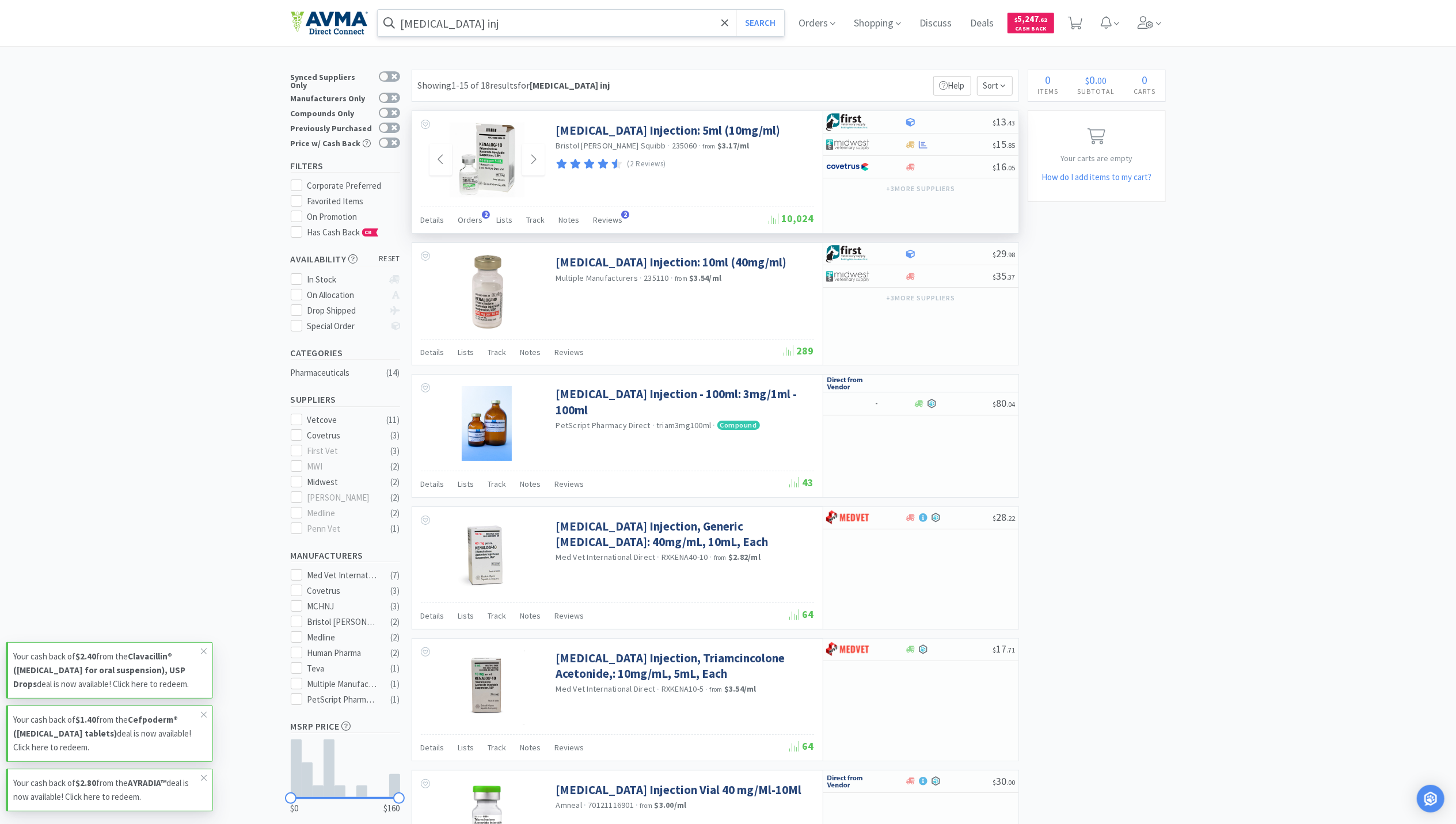
click at [507, 17] on input "[MEDICAL_DATA] inj" at bounding box center [581, 23] width 407 height 27
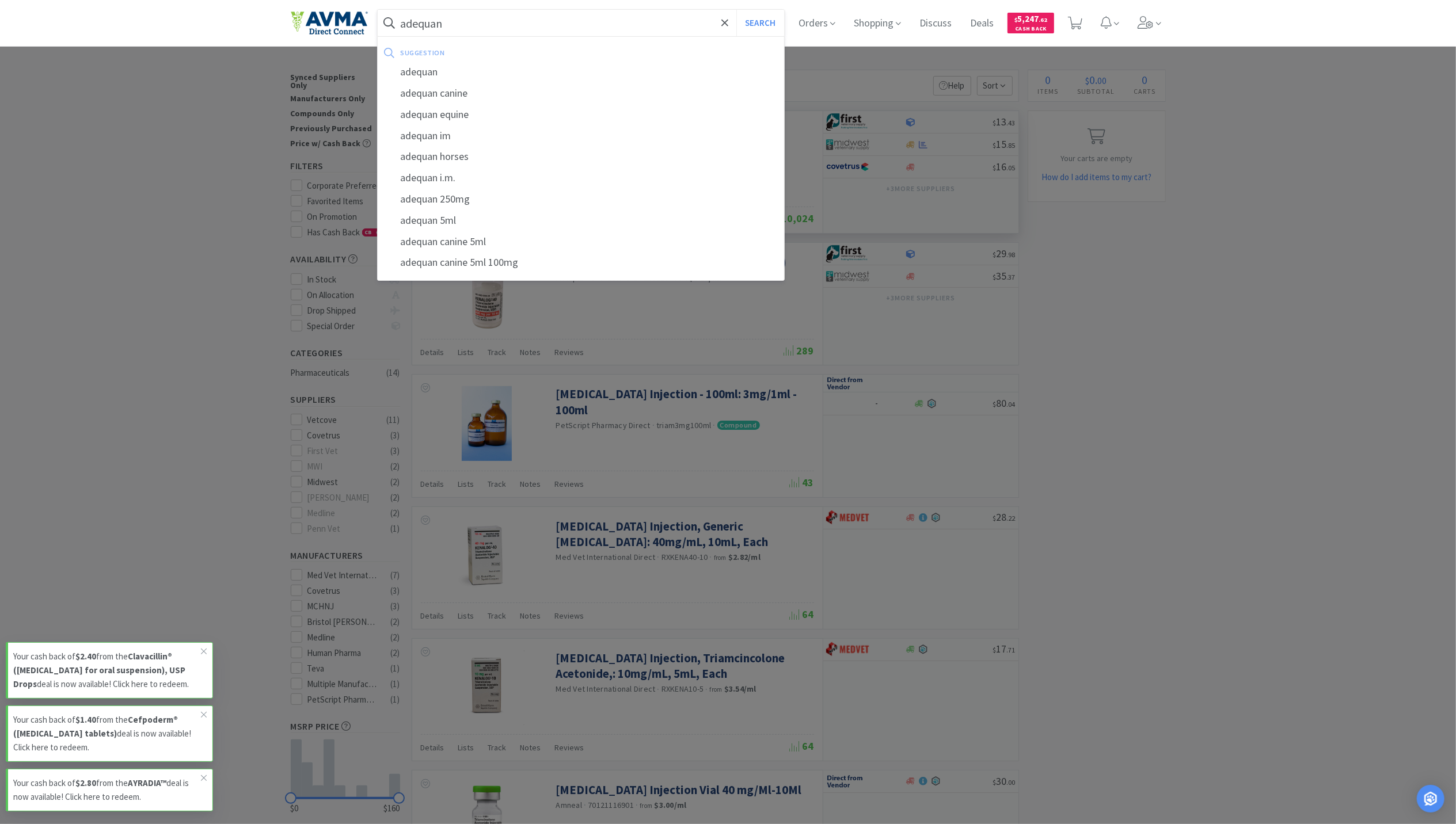
click at [737, 10] on button "Search" at bounding box center [760, 23] width 48 height 27
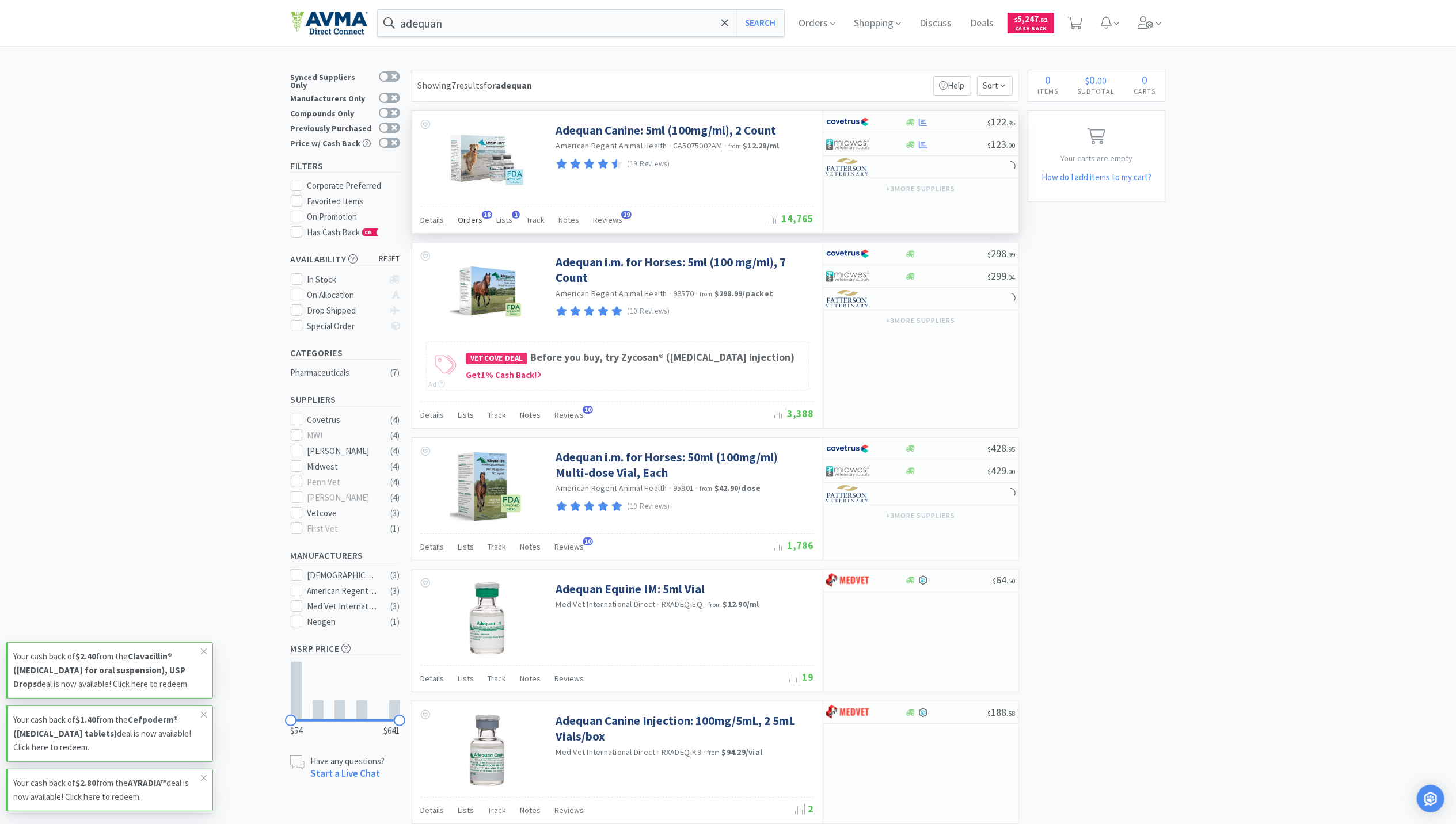
click at [467, 222] on span "Orders" at bounding box center [471, 220] width 25 height 10
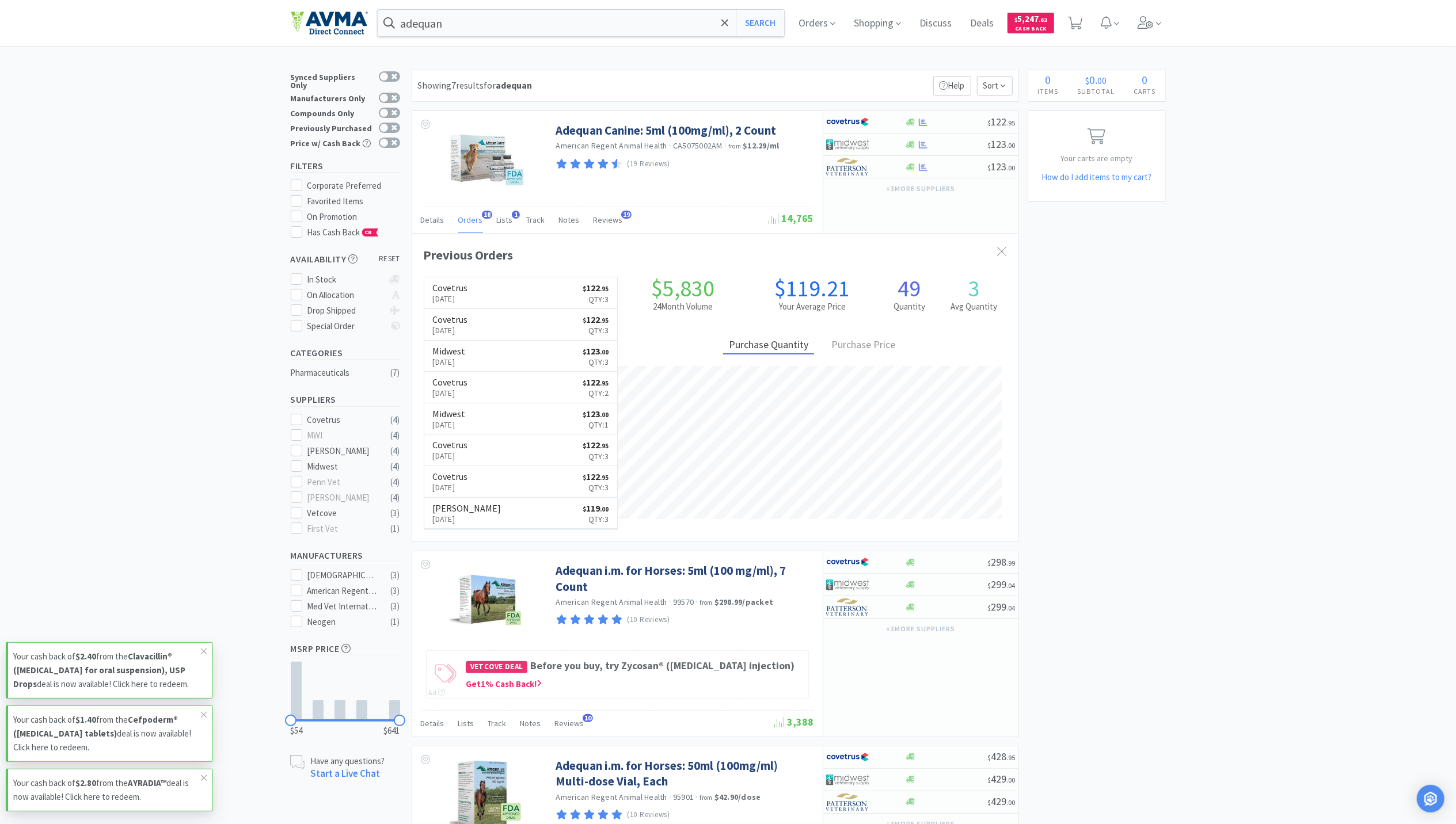
scroll to position [309, 606]
click at [496, 3] on div "adequan Search Orders Shopping Discuss Discuss Deals Deals $ 5,247 . 62 Cash Ba…" at bounding box center [728, 23] width 875 height 46
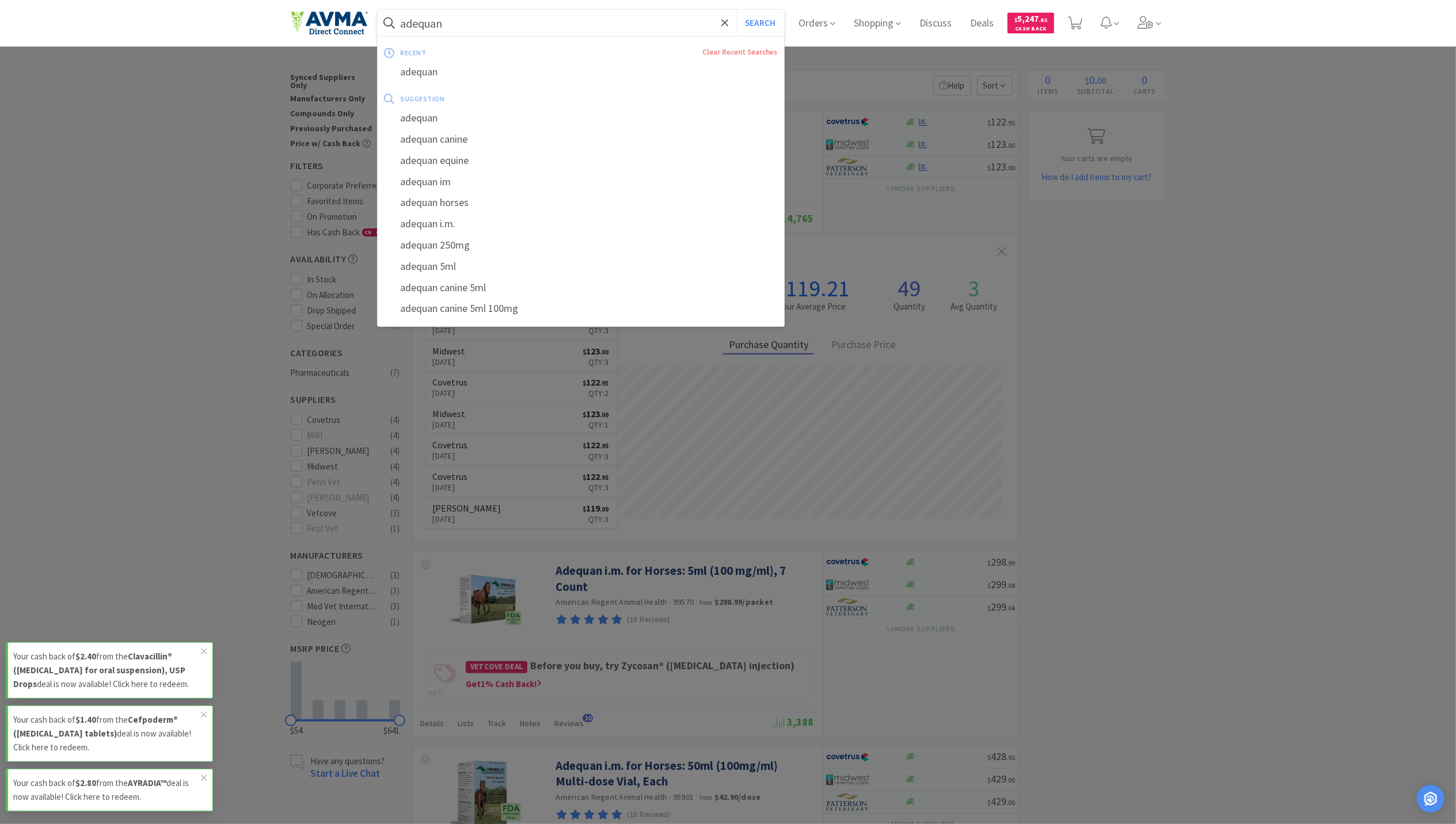
click at [492, 10] on input "adequan" at bounding box center [581, 23] width 407 height 27
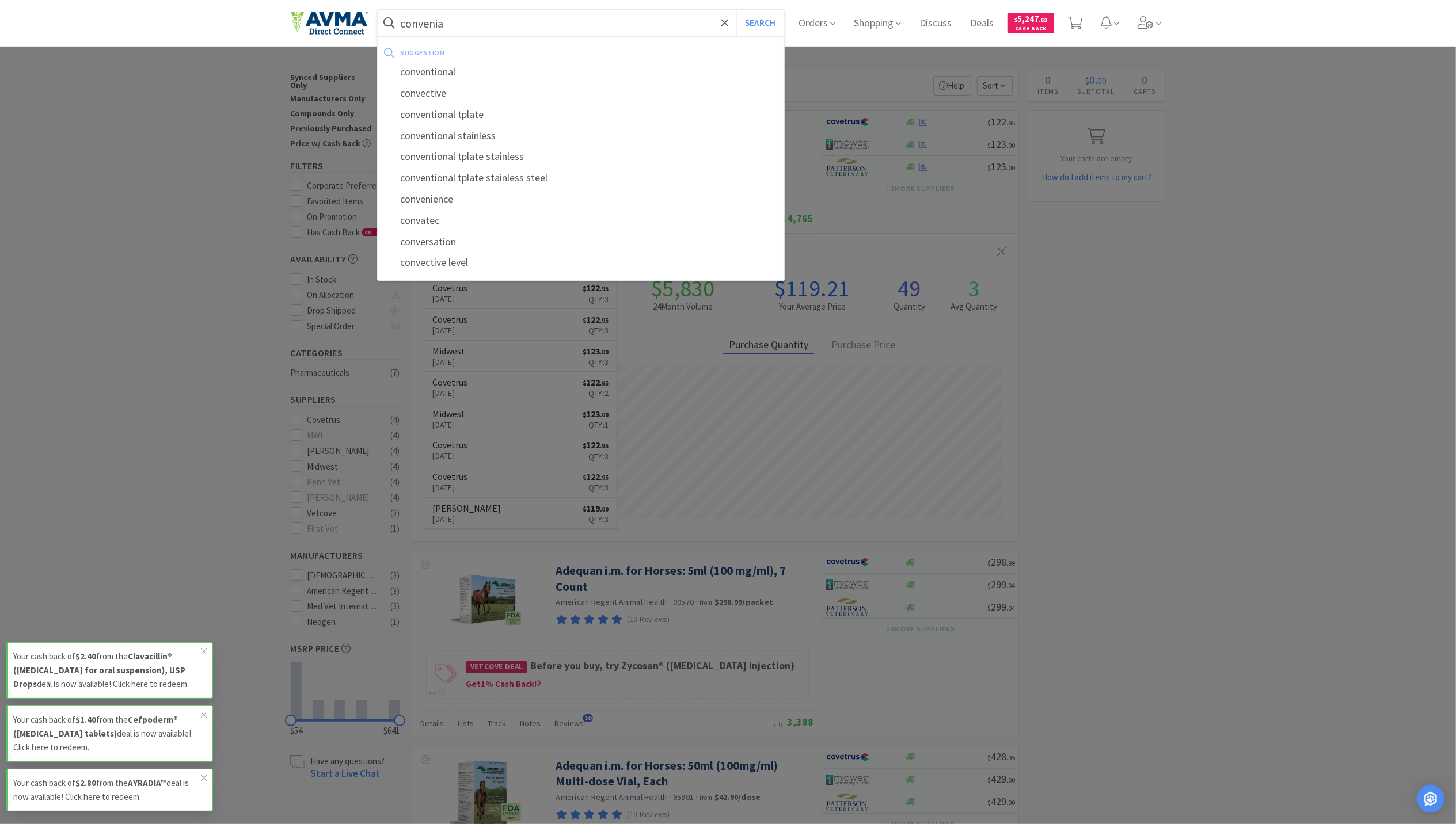
click at [737, 10] on button "Search" at bounding box center [760, 23] width 48 height 27
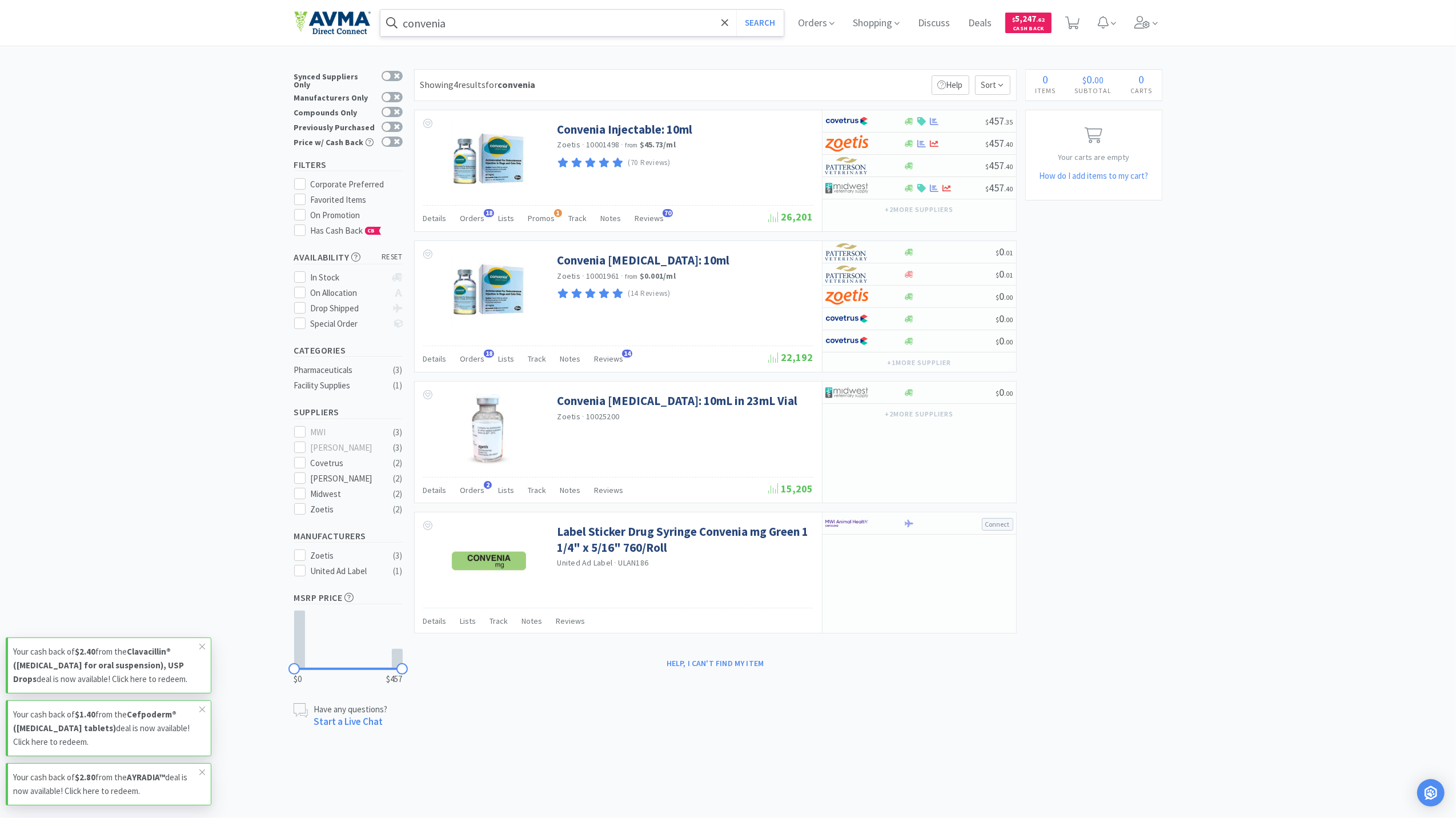
click at [591, 19] on input "convenia" at bounding box center [582, 23] width 404 height 27
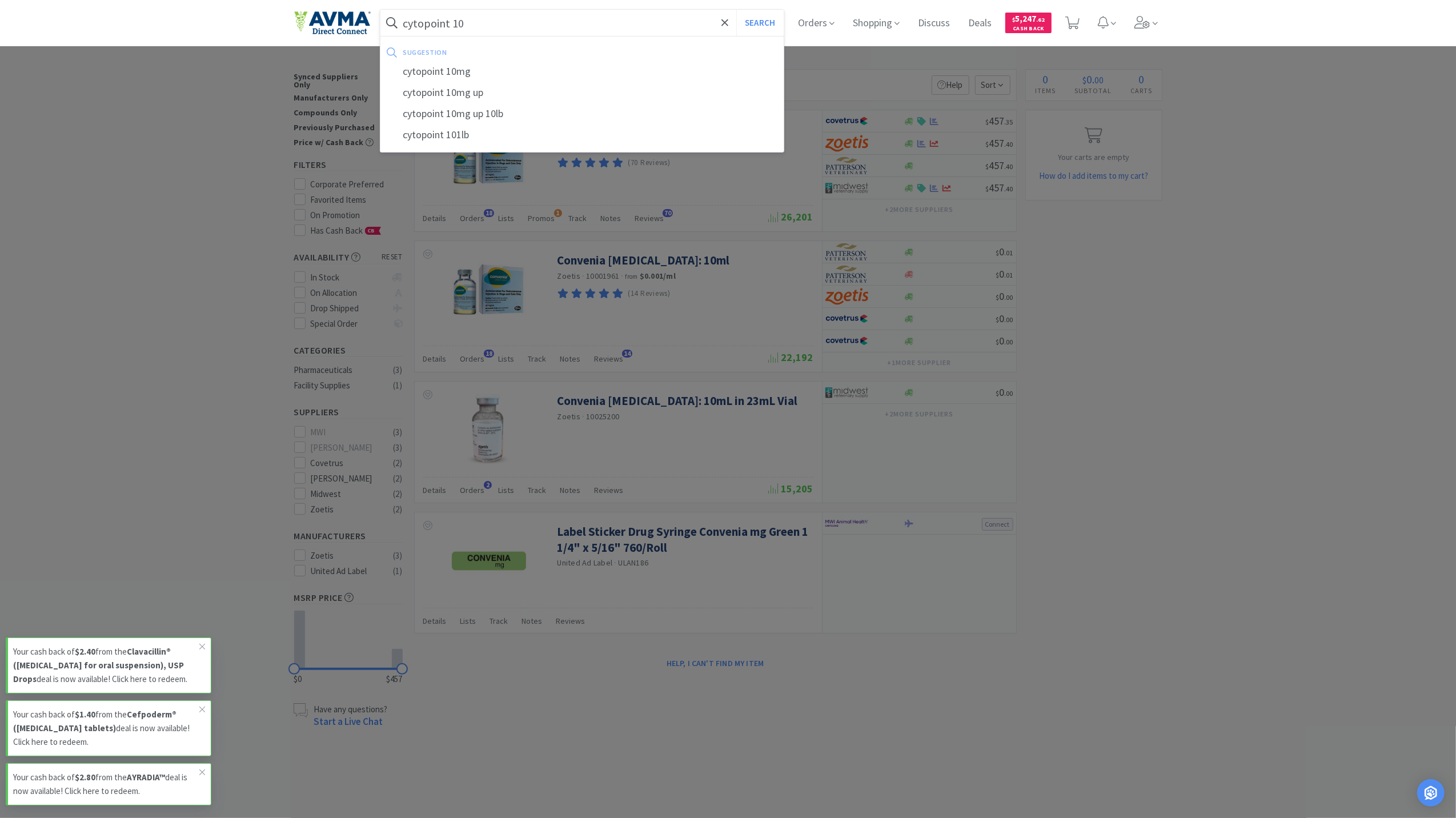
click at [736, 10] on button "Search" at bounding box center [759, 23] width 47 height 27
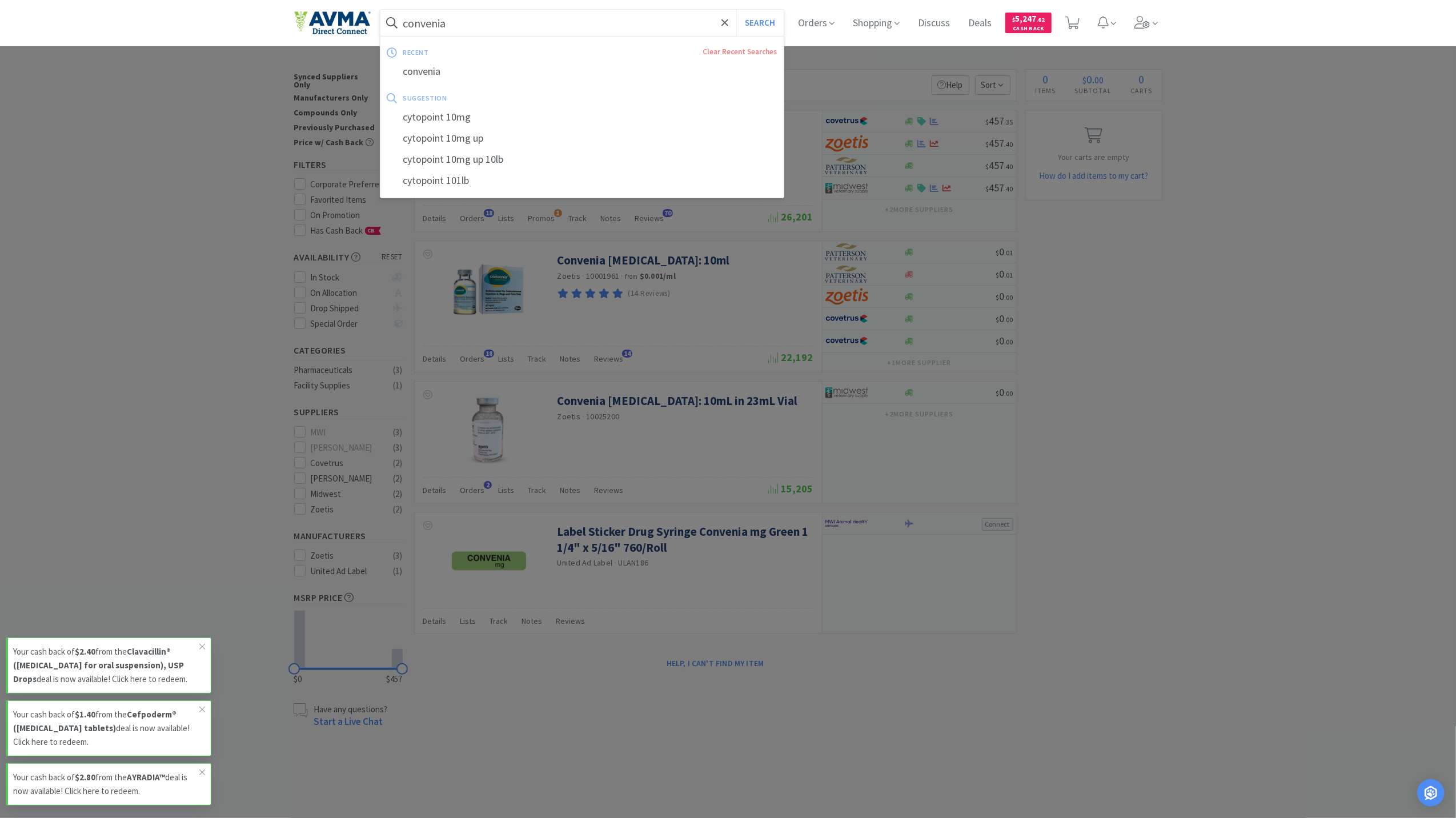
click at [522, 26] on input "convenia" at bounding box center [582, 23] width 404 height 27
type input "cytopoint 10"
click at [736, 10] on button "Search" at bounding box center [759, 23] width 47 height 27
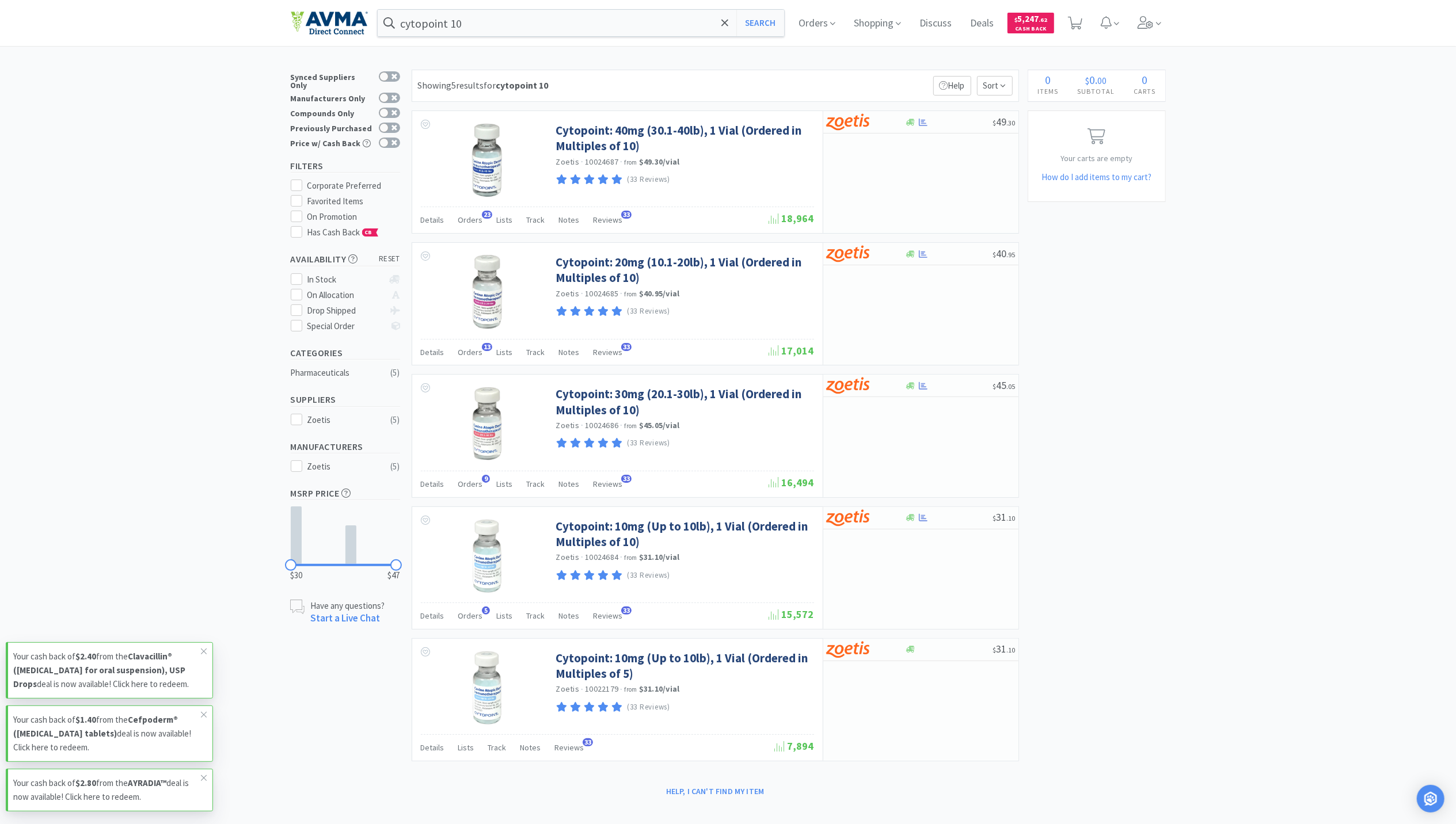
click at [1207, 692] on div "× Filter Results Synced Suppliers Only Manufacturers Only Compounds Only Previo…" at bounding box center [728, 435] width 1456 height 731
click at [471, 227] on div "Orders 23" at bounding box center [471, 221] width 25 height 22
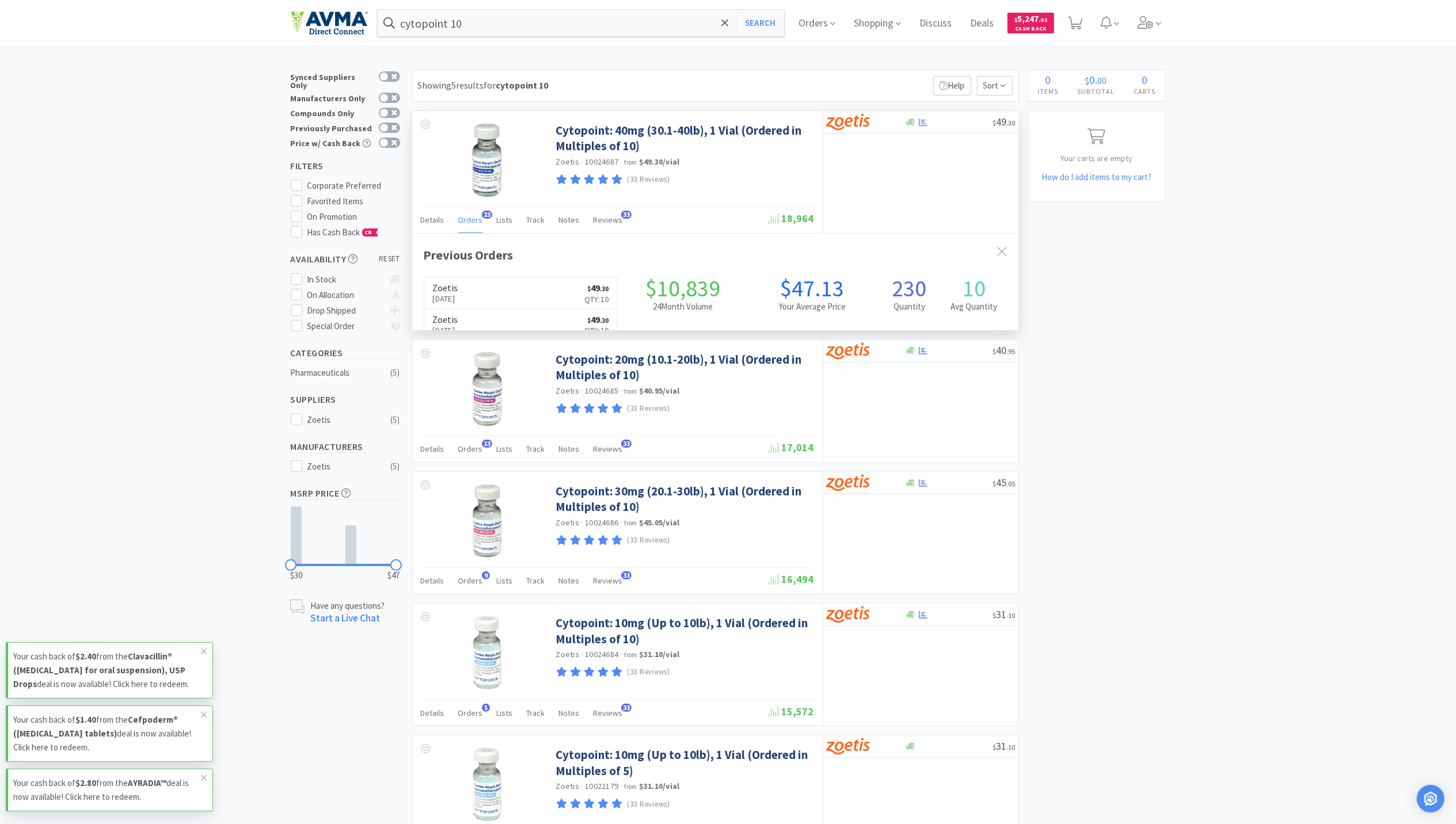
scroll to position [309, 606]
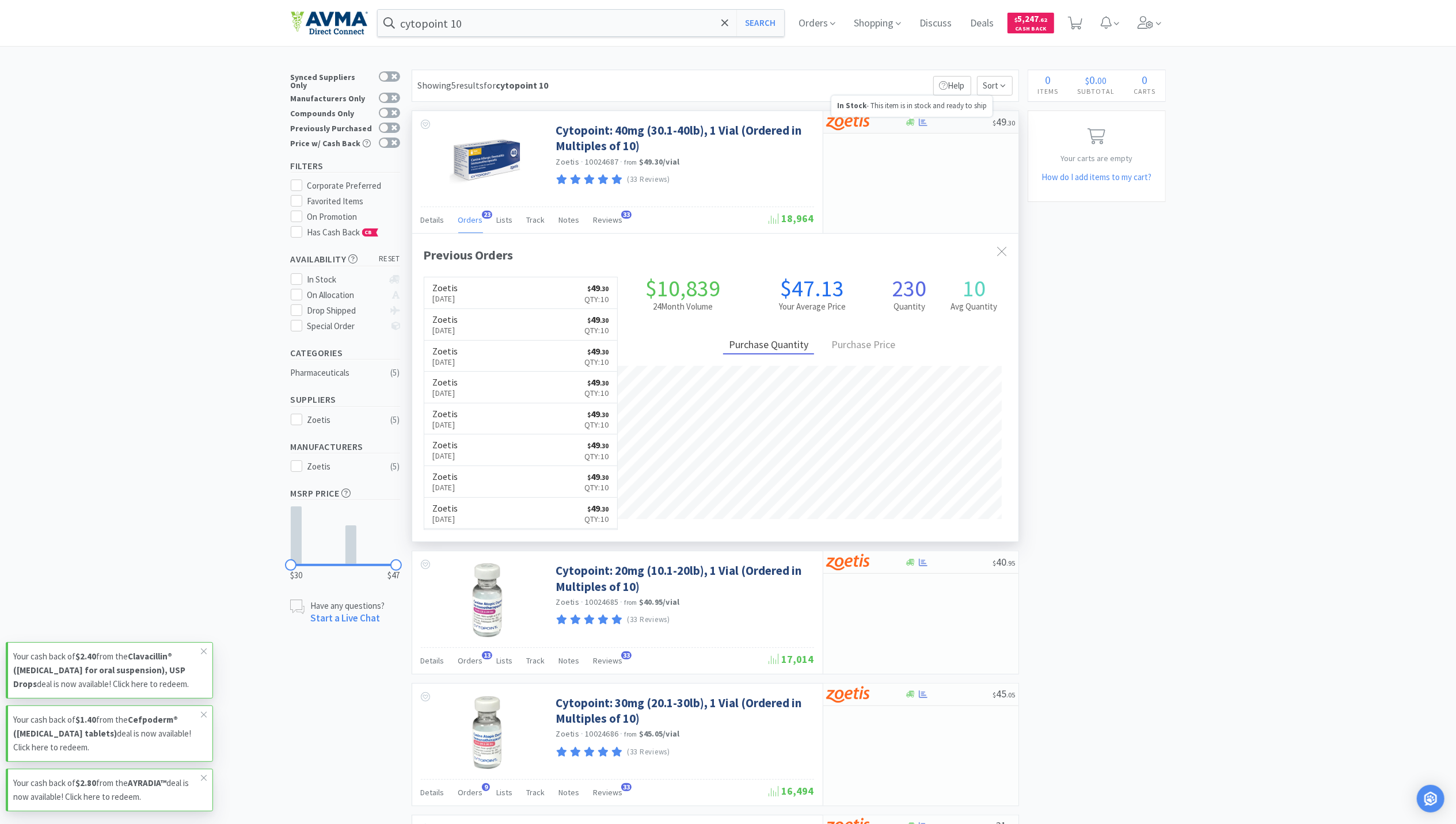
click at [917, 122] on div at bounding box center [949, 122] width 88 height 8
select select "10"
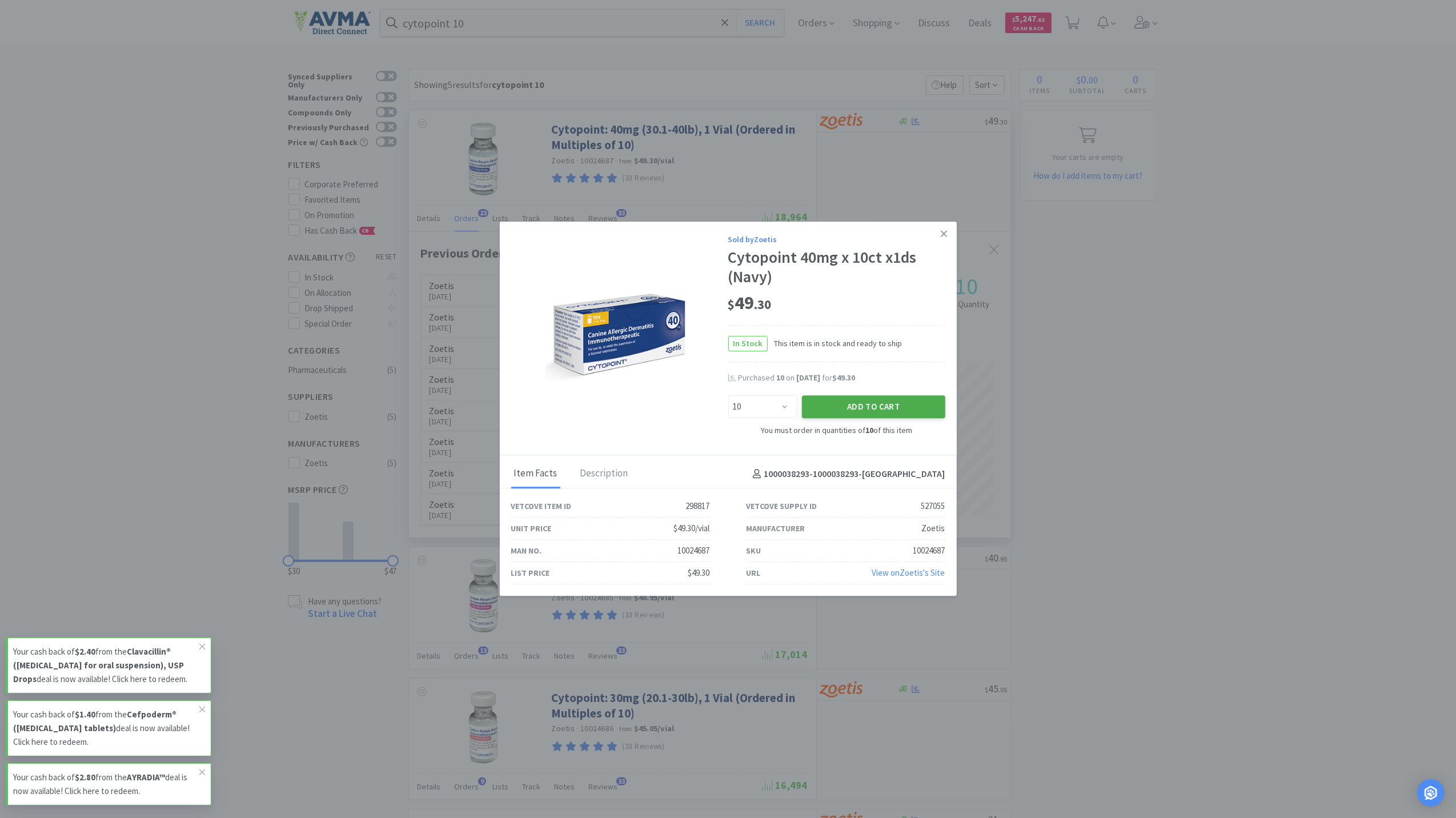
click at [850, 402] on button "Add to Cart" at bounding box center [874, 406] width 143 height 23
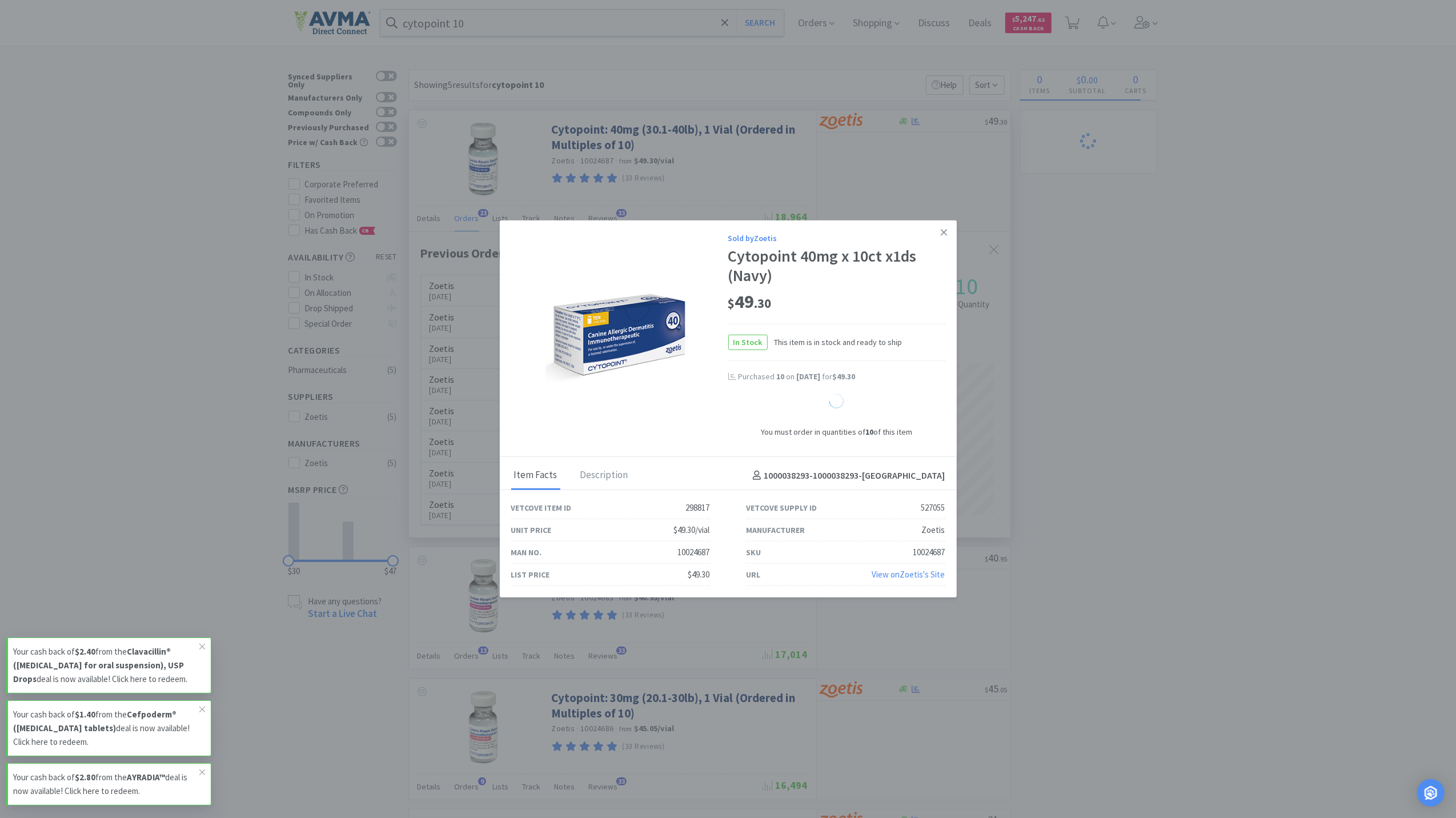
select select "1"
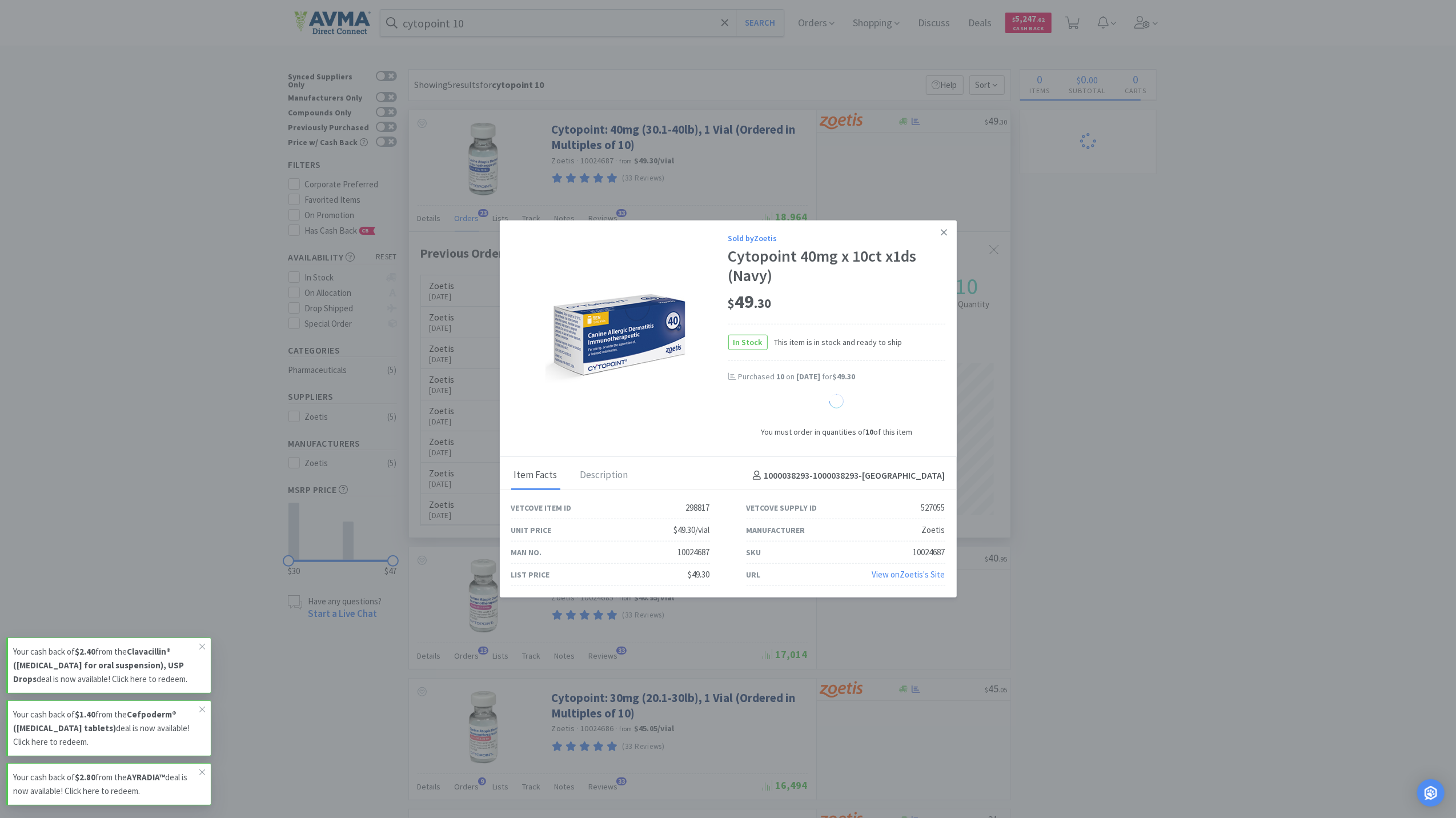
select select "1"
select select "10"
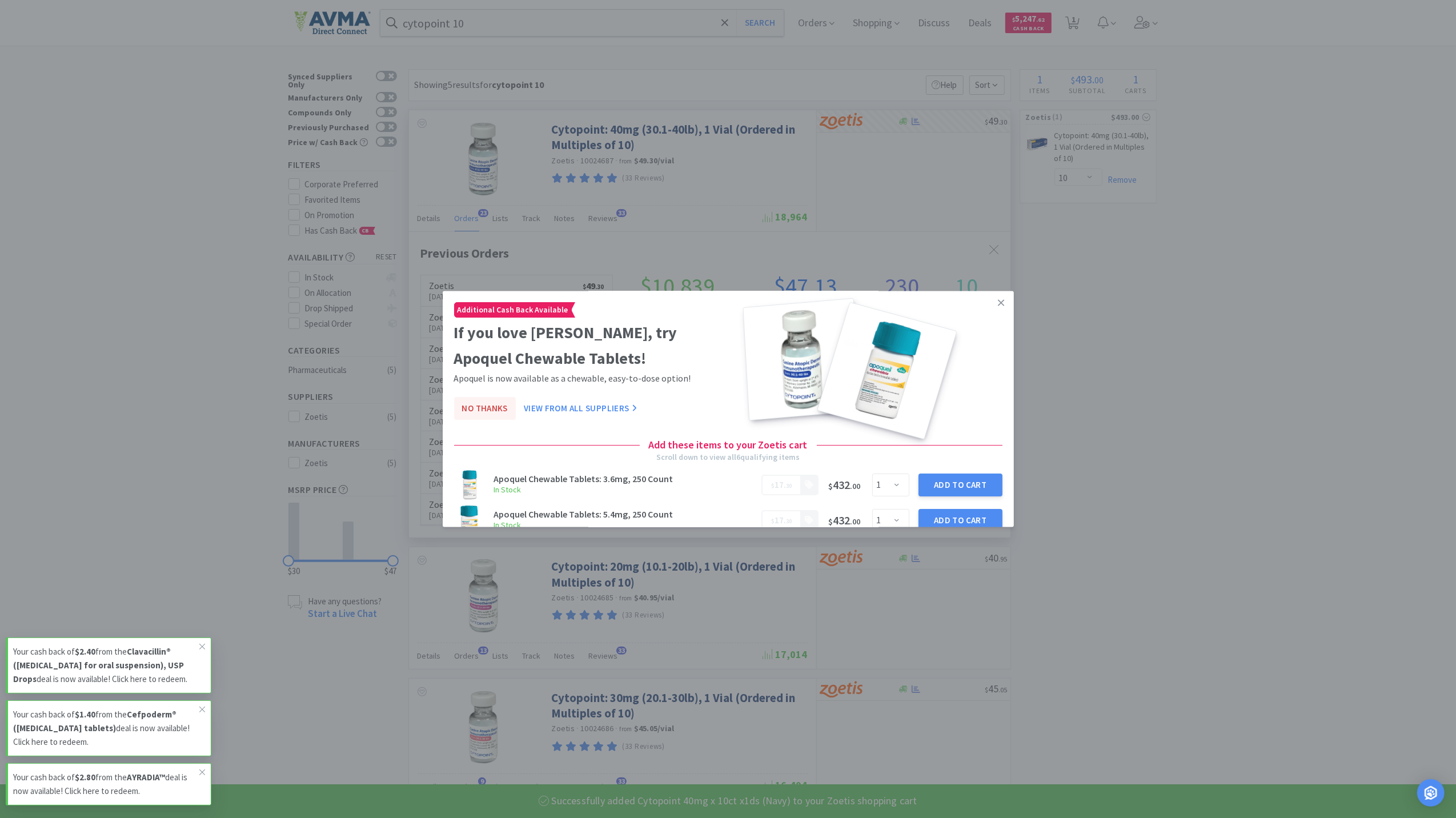
click at [495, 405] on button "No Thanks" at bounding box center [484, 409] width 62 height 23
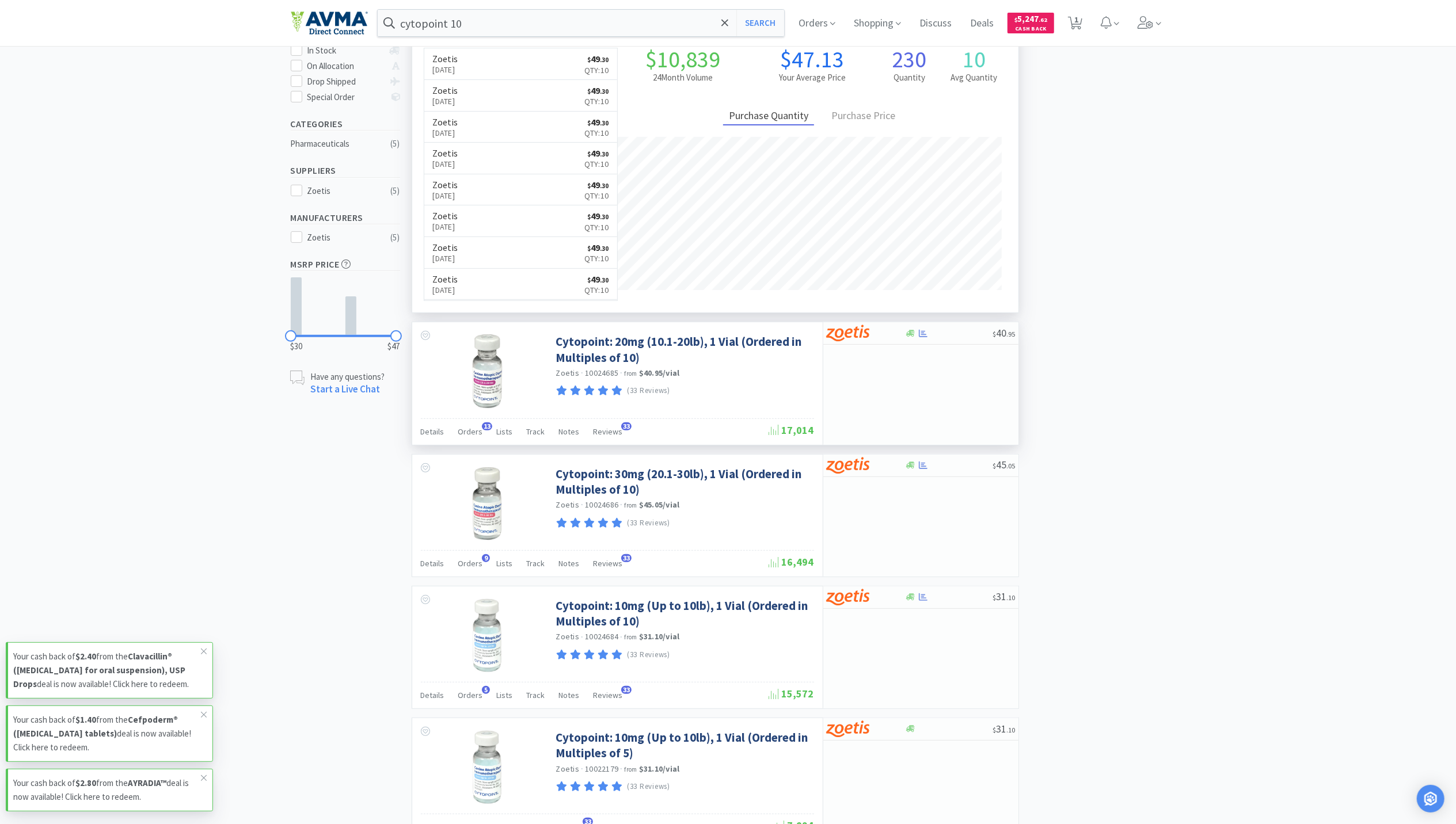
scroll to position [251, 0]
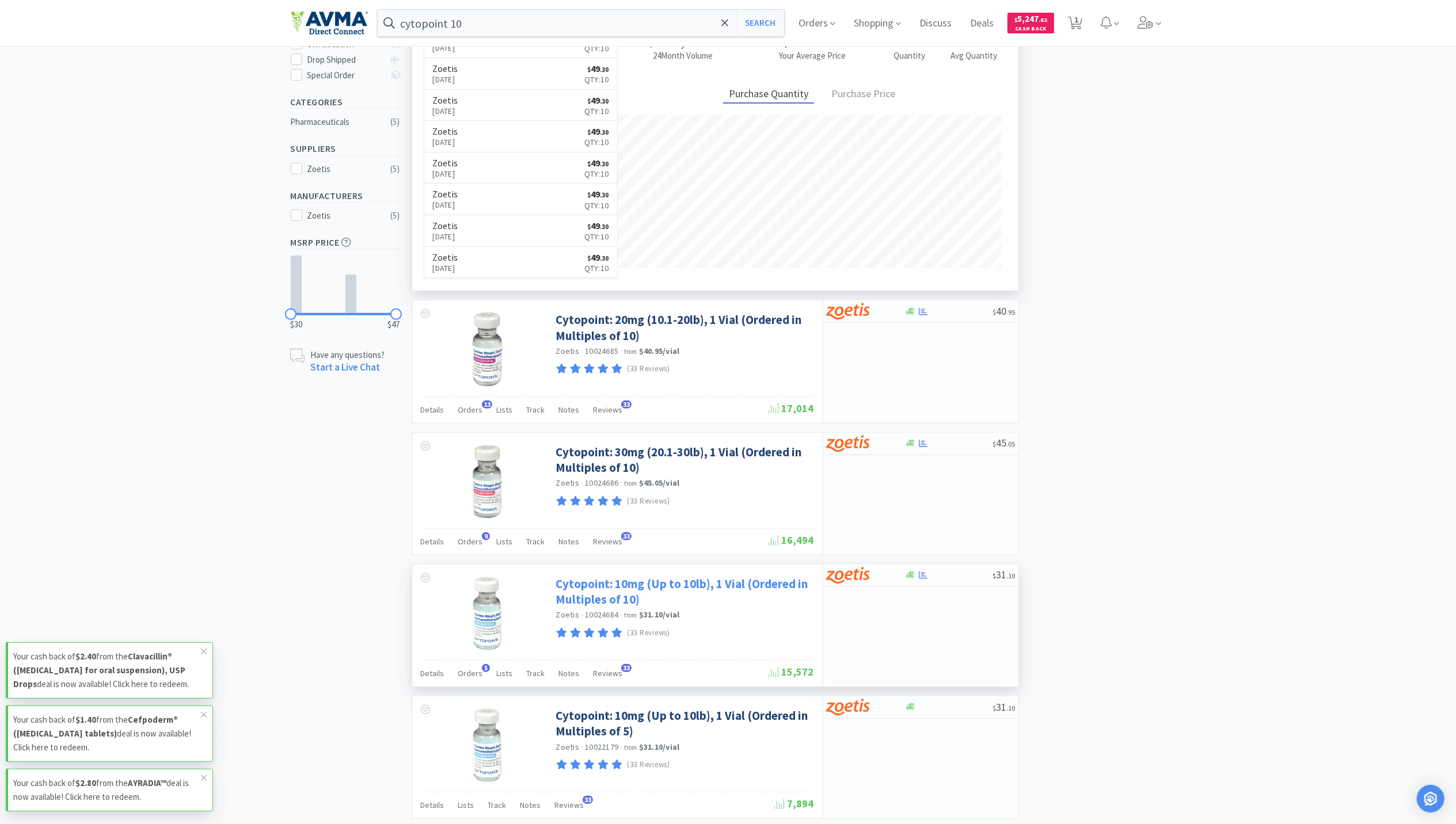
click at [603, 585] on link "Cytopoint: 10mg (Up to 10lb), 1 Vial (Ordered in Multiples of 10)" at bounding box center [684, 592] width 255 height 31
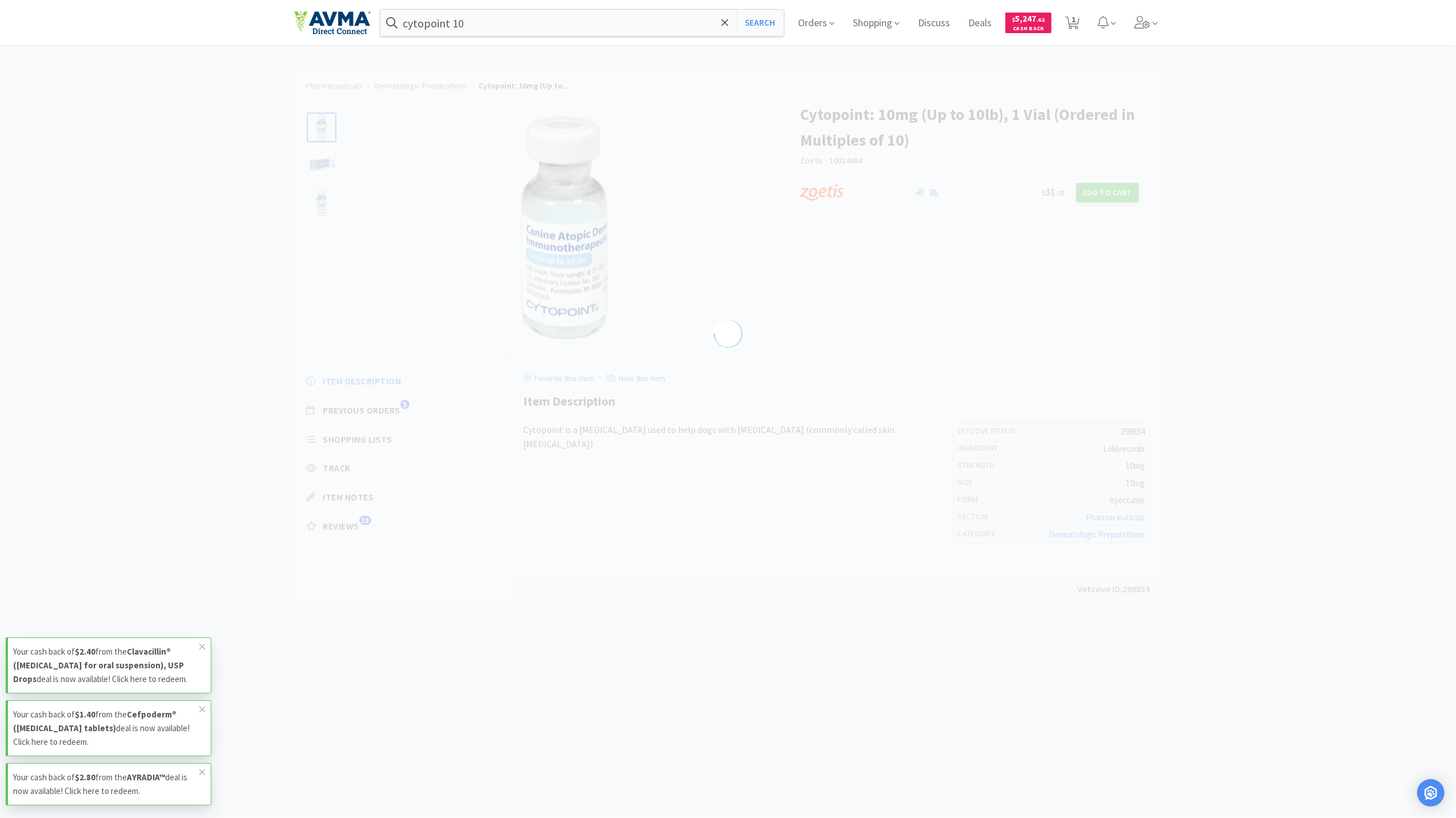
select select "298834"
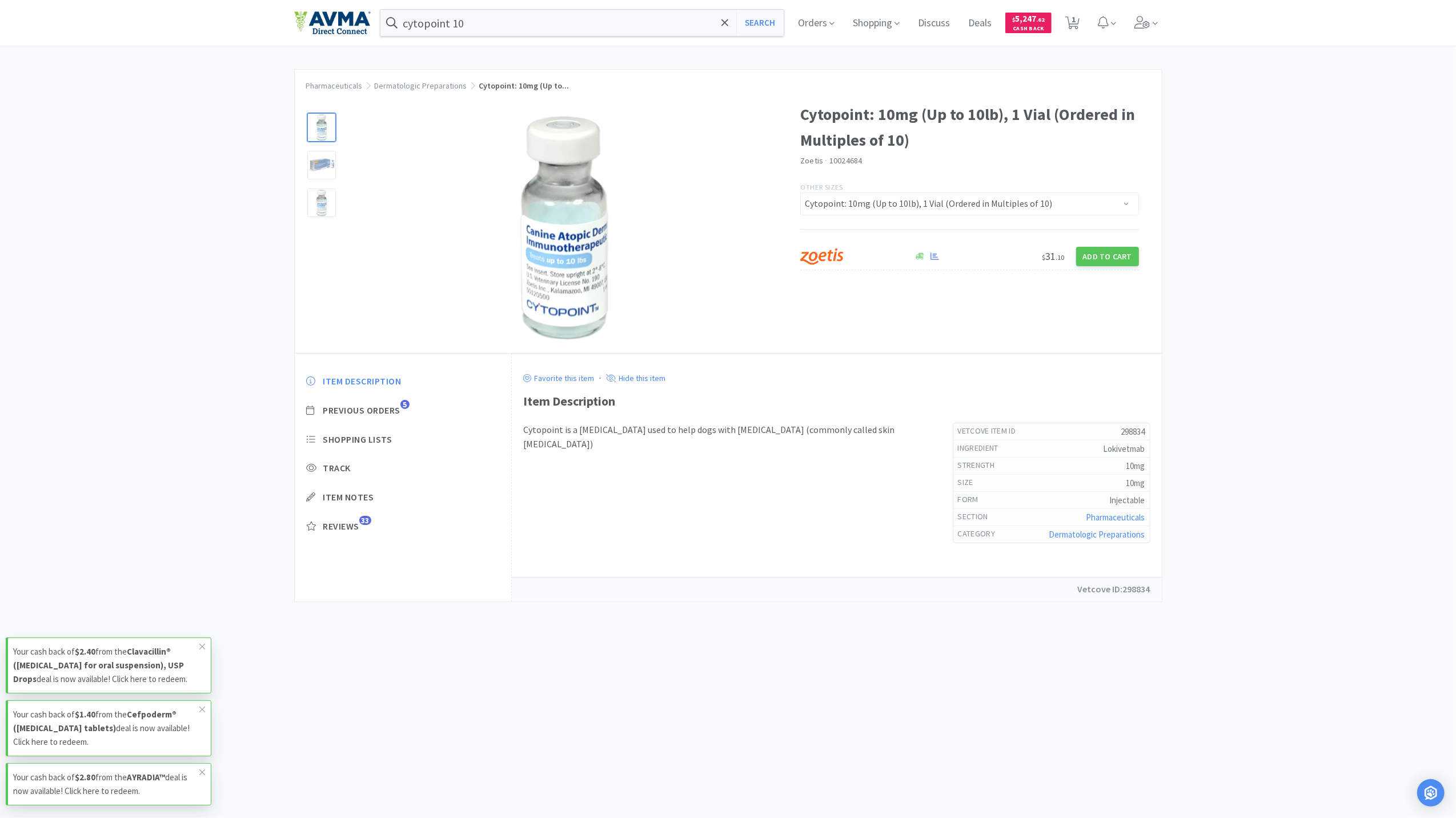
click at [519, 6] on div "cytopoint 10 Search Orders Shopping Discuss Discuss Deals Deals $ 5,247 . 62 Ca…" at bounding box center [728, 23] width 868 height 45
click at [523, 12] on div "cytopoint 10 Search Orders Shopping Discuss Discuss Deals Deals $ 5,247 . 62 Ca…" at bounding box center [728, 23] width 868 height 45
click at [523, 12] on input "cytopoint 10" at bounding box center [582, 23] width 404 height 27
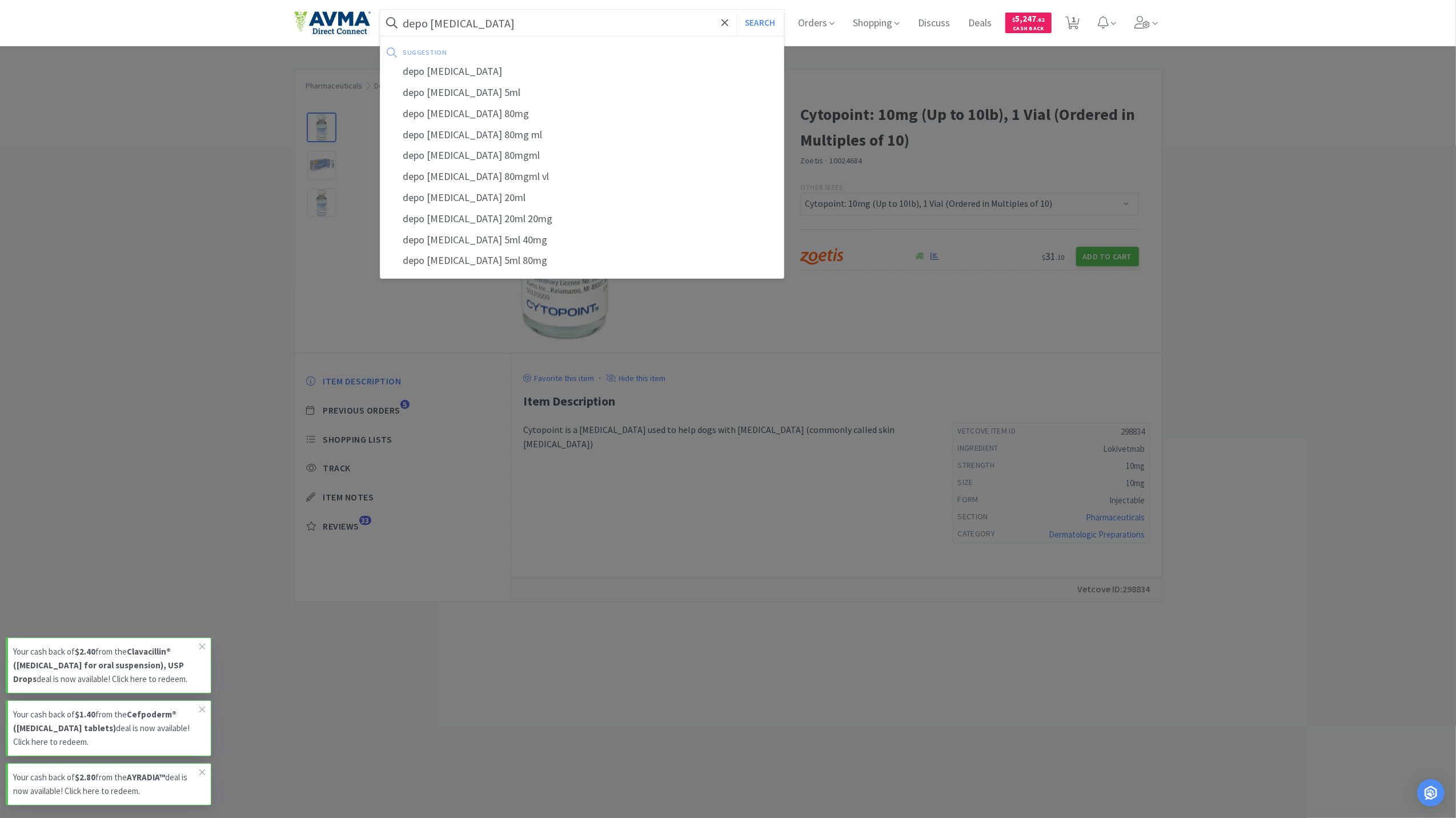
type input "depo [MEDICAL_DATA]"
click at [736, 10] on button "Search" at bounding box center [759, 23] width 47 height 27
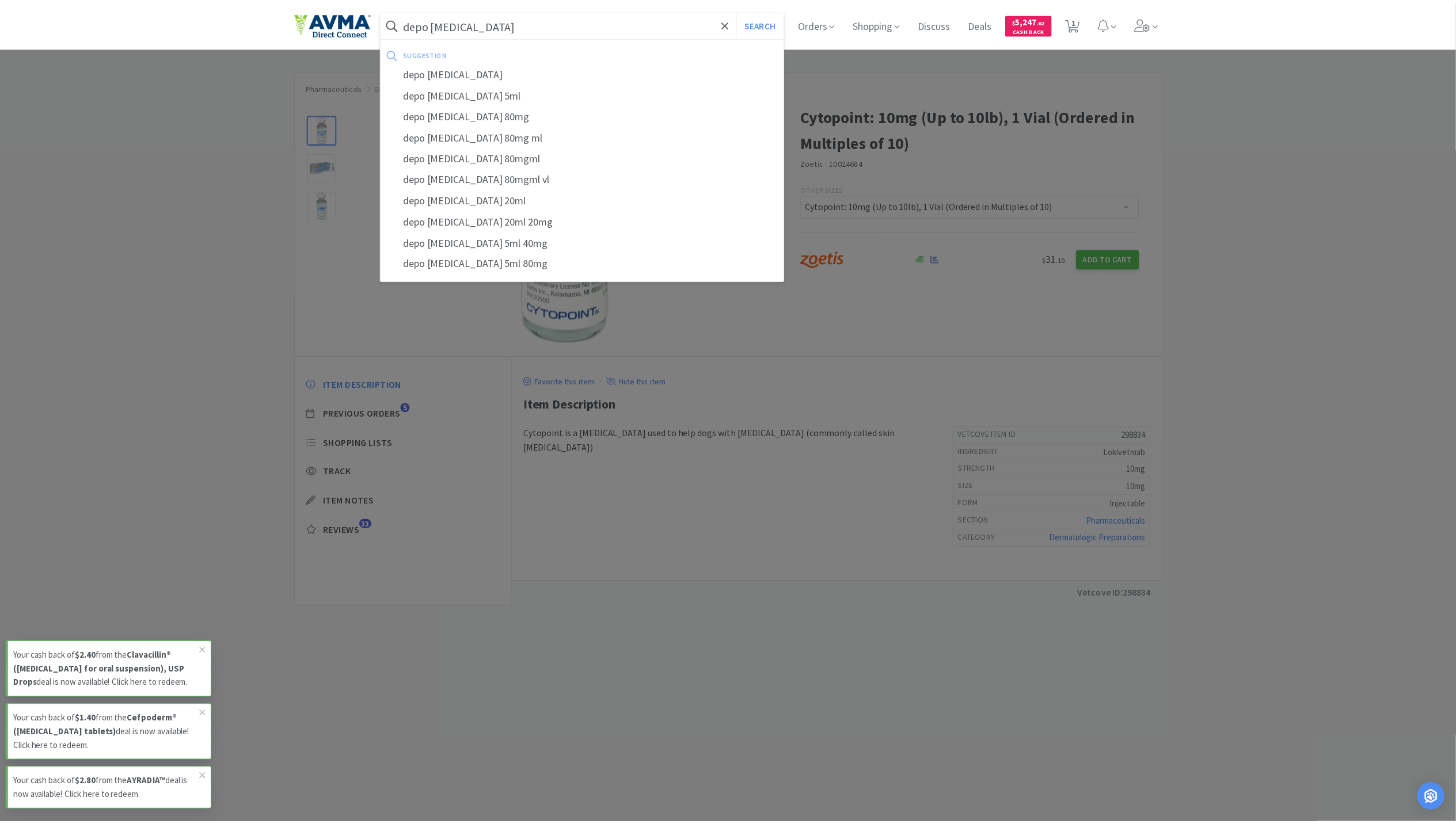
select select "10"
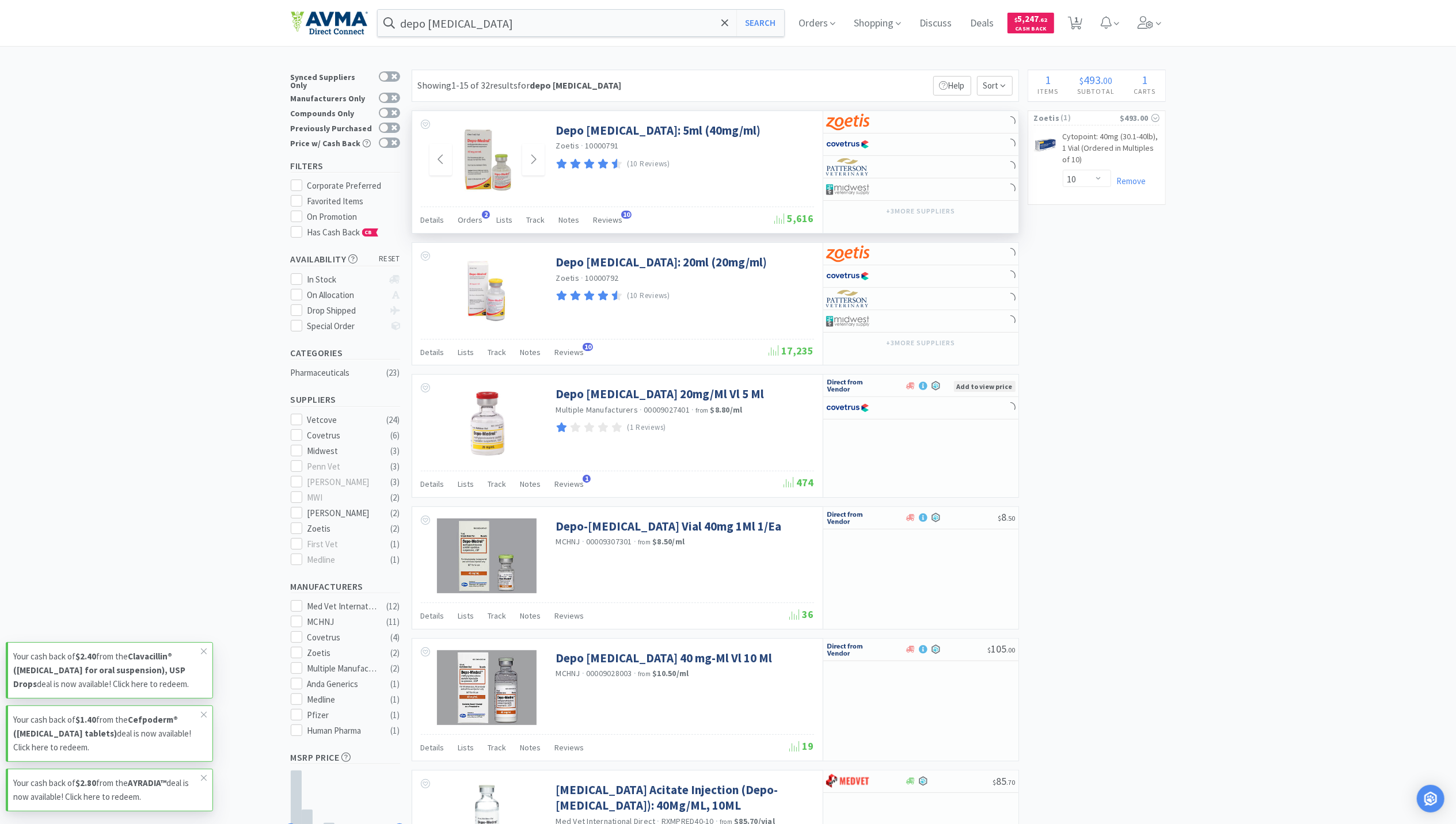
click at [461, 148] on img at bounding box center [487, 160] width 75 height 75
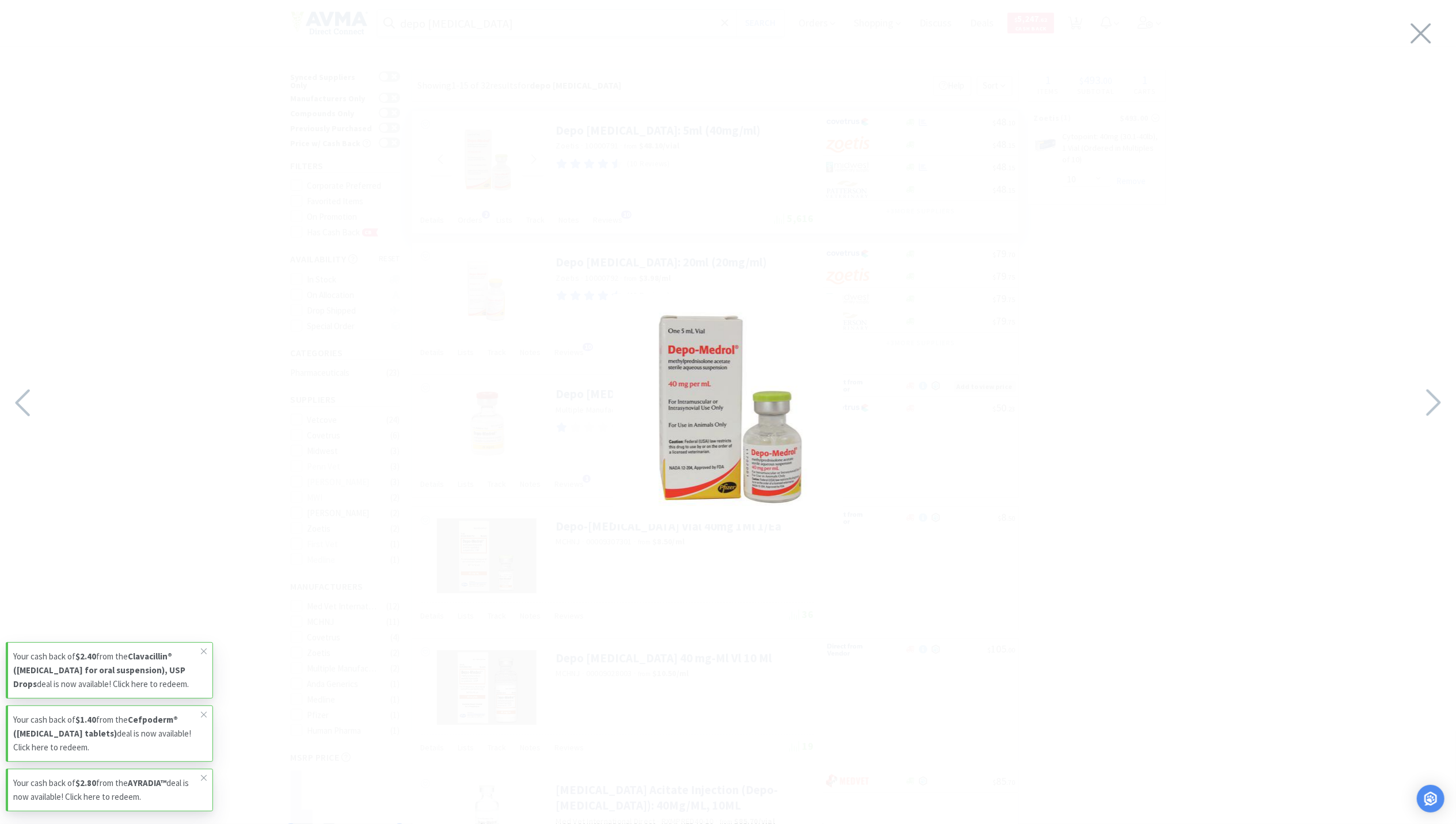
click at [777, 459] on img at bounding box center [728, 409] width 230 height 230
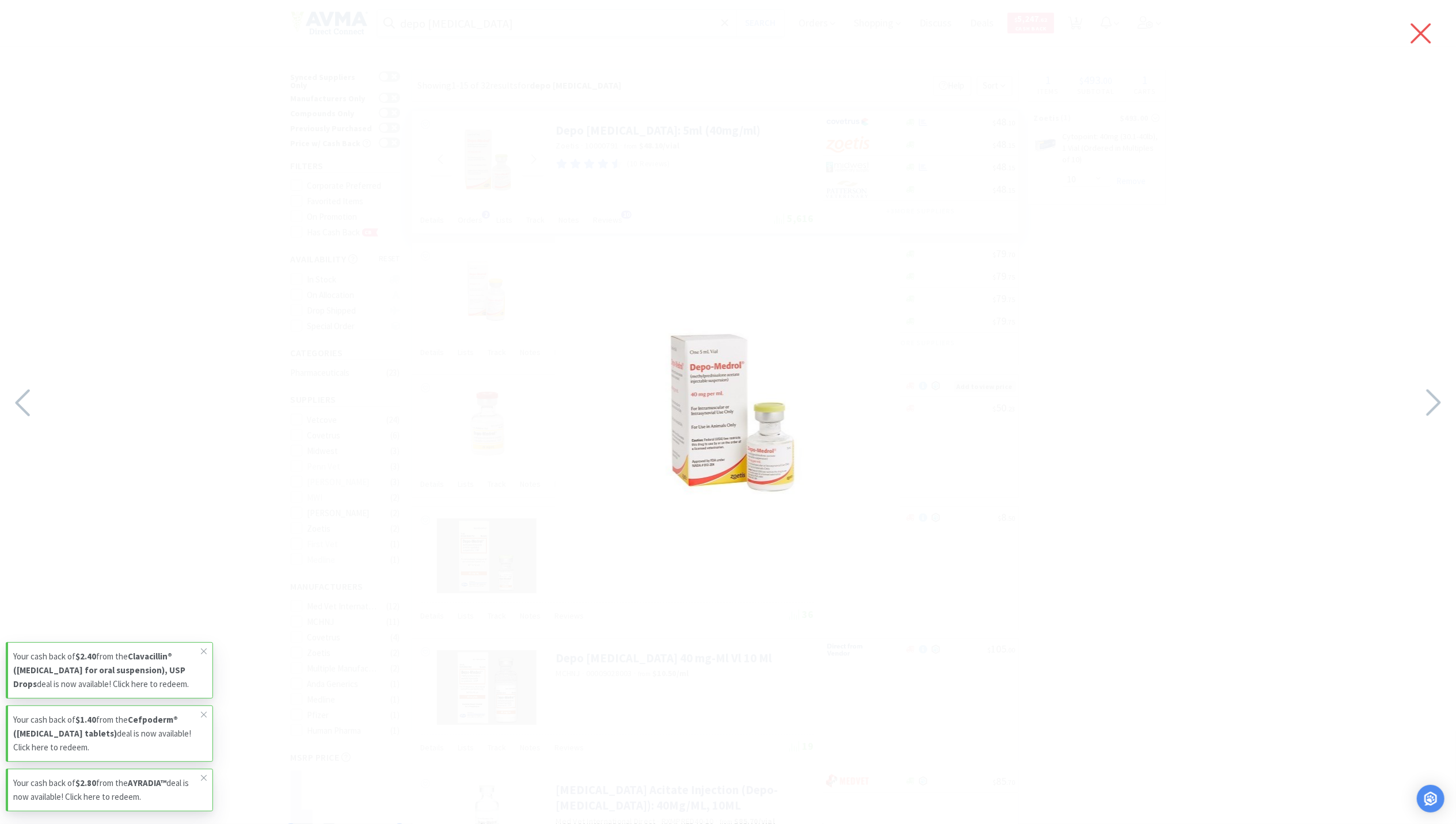
click at [1427, 31] on icon at bounding box center [1421, 33] width 24 height 32
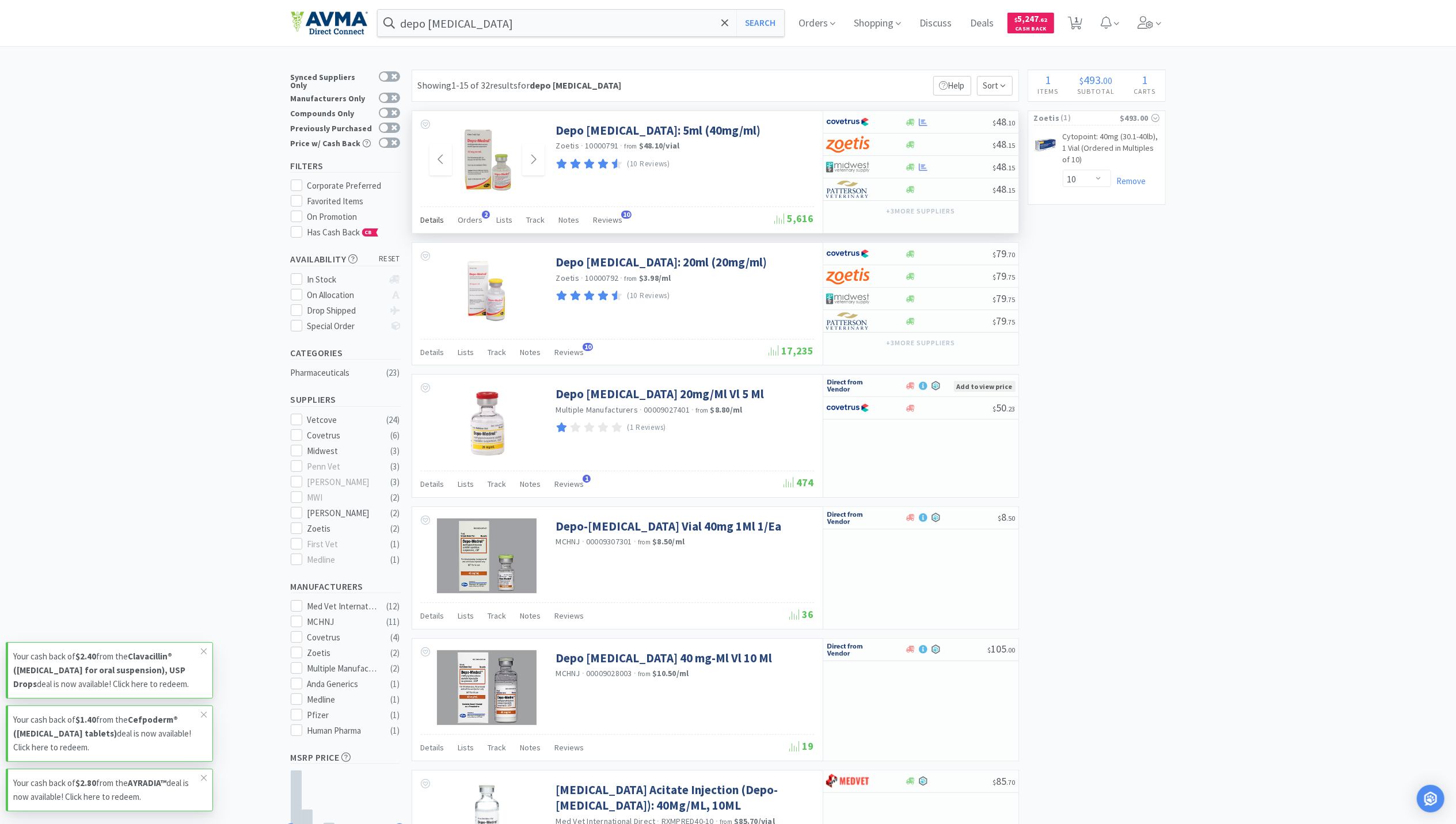
click at [428, 225] on span "Details" at bounding box center [433, 220] width 24 height 10
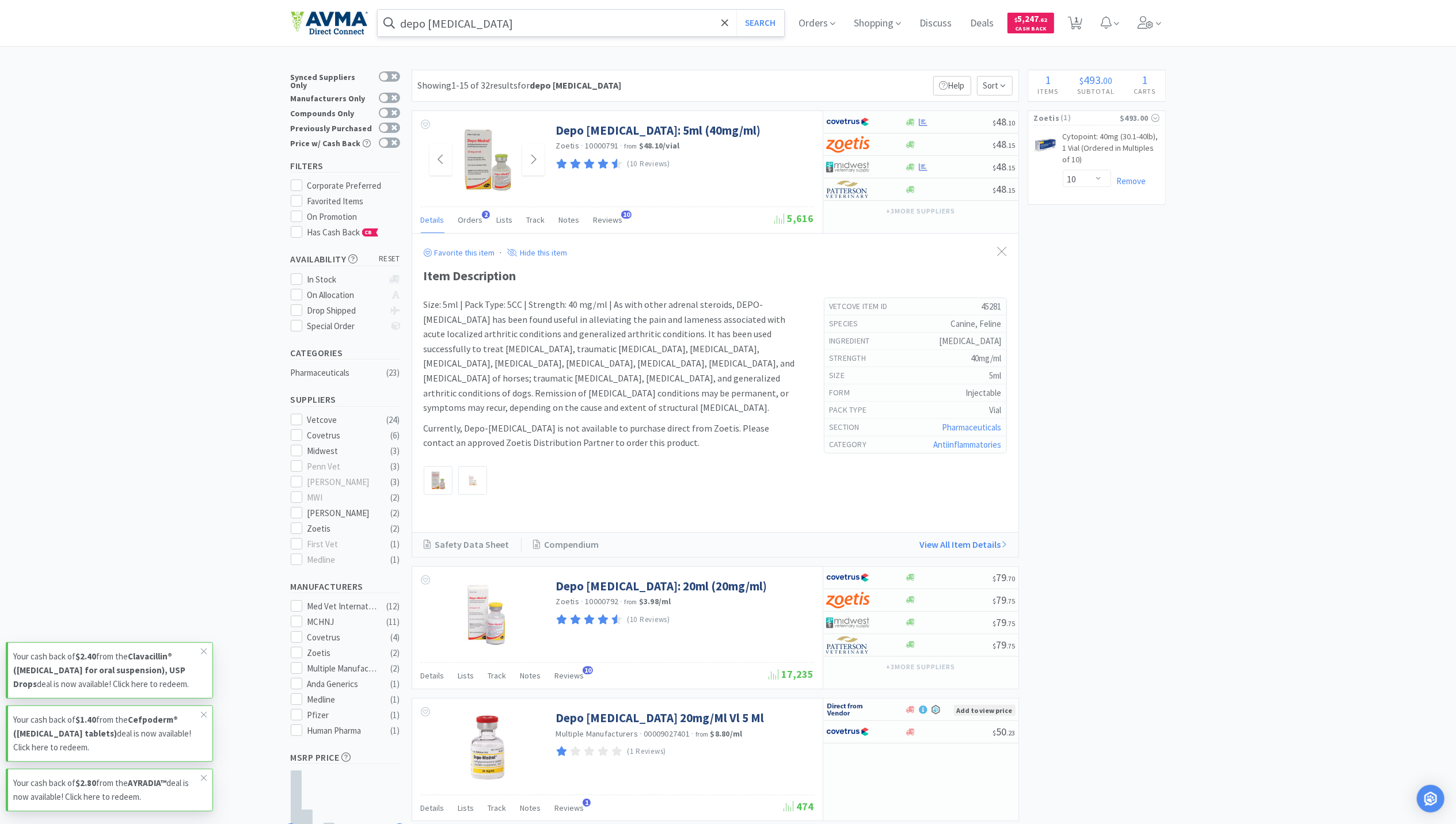
click at [486, 36] on div "depo [MEDICAL_DATA] Search" at bounding box center [581, 23] width 407 height 27
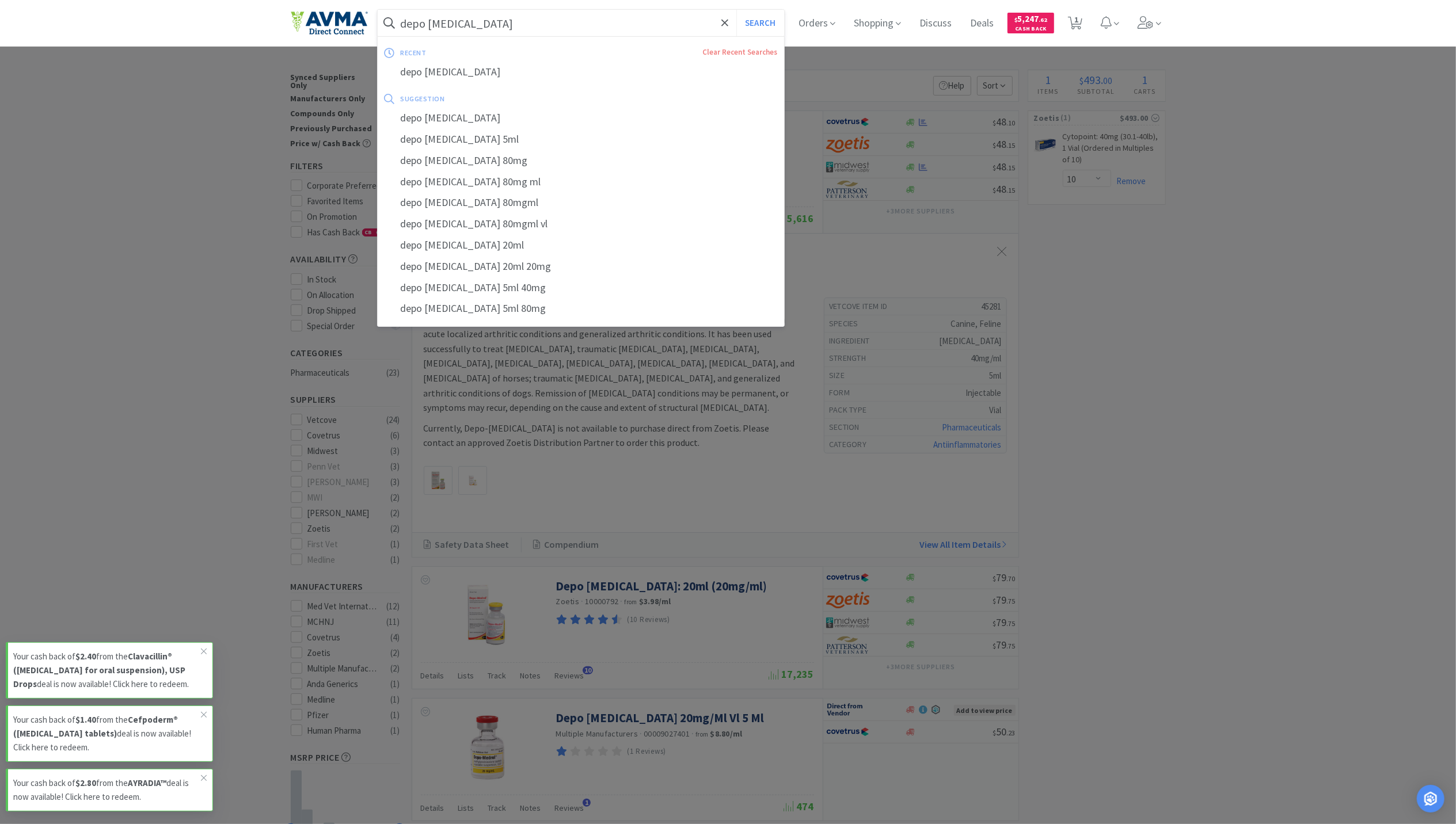
paste input "Dexamethsone 2mg/ml Inj100m"
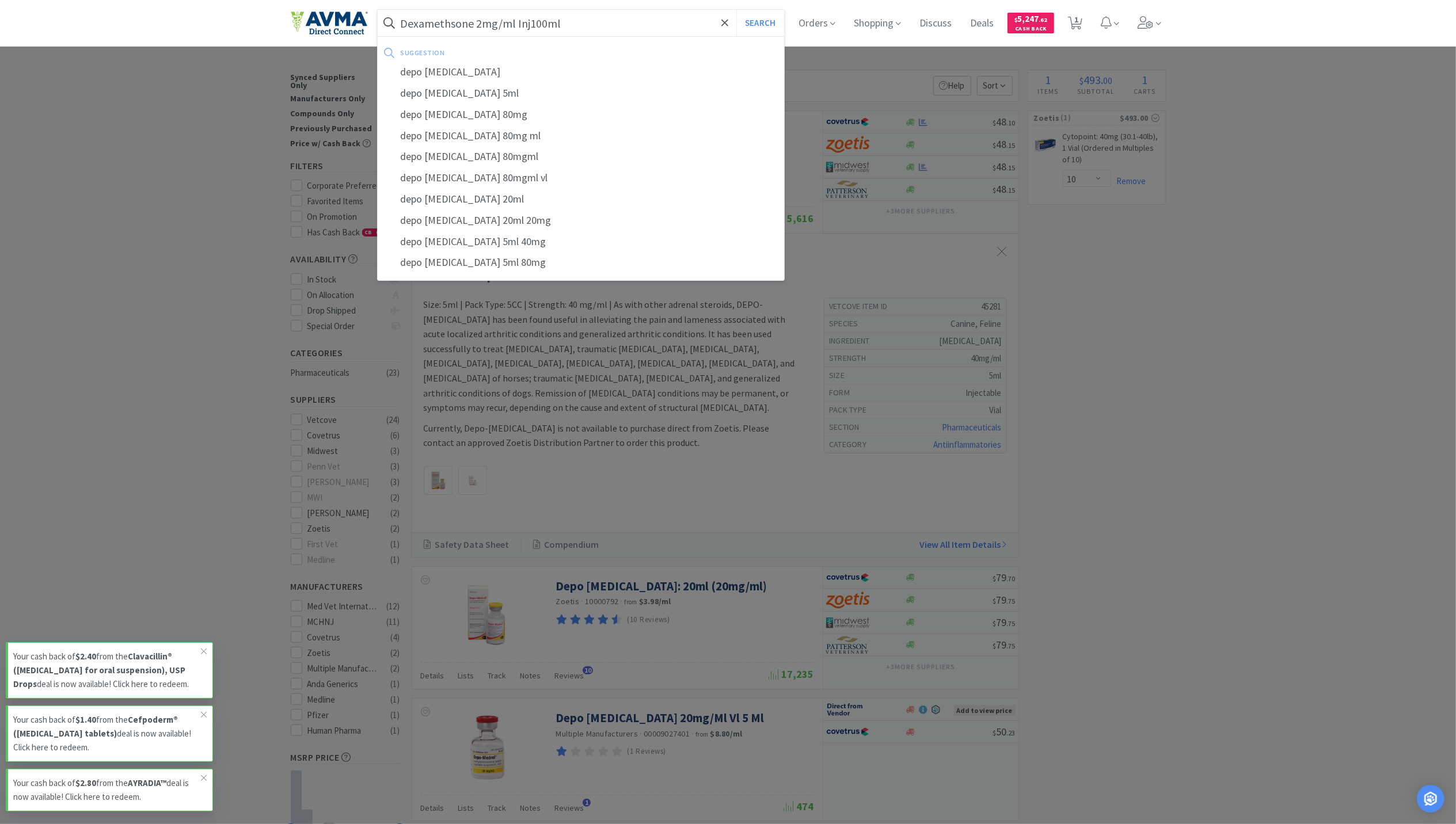
click at [737, 10] on button "Search" at bounding box center [760, 23] width 48 height 27
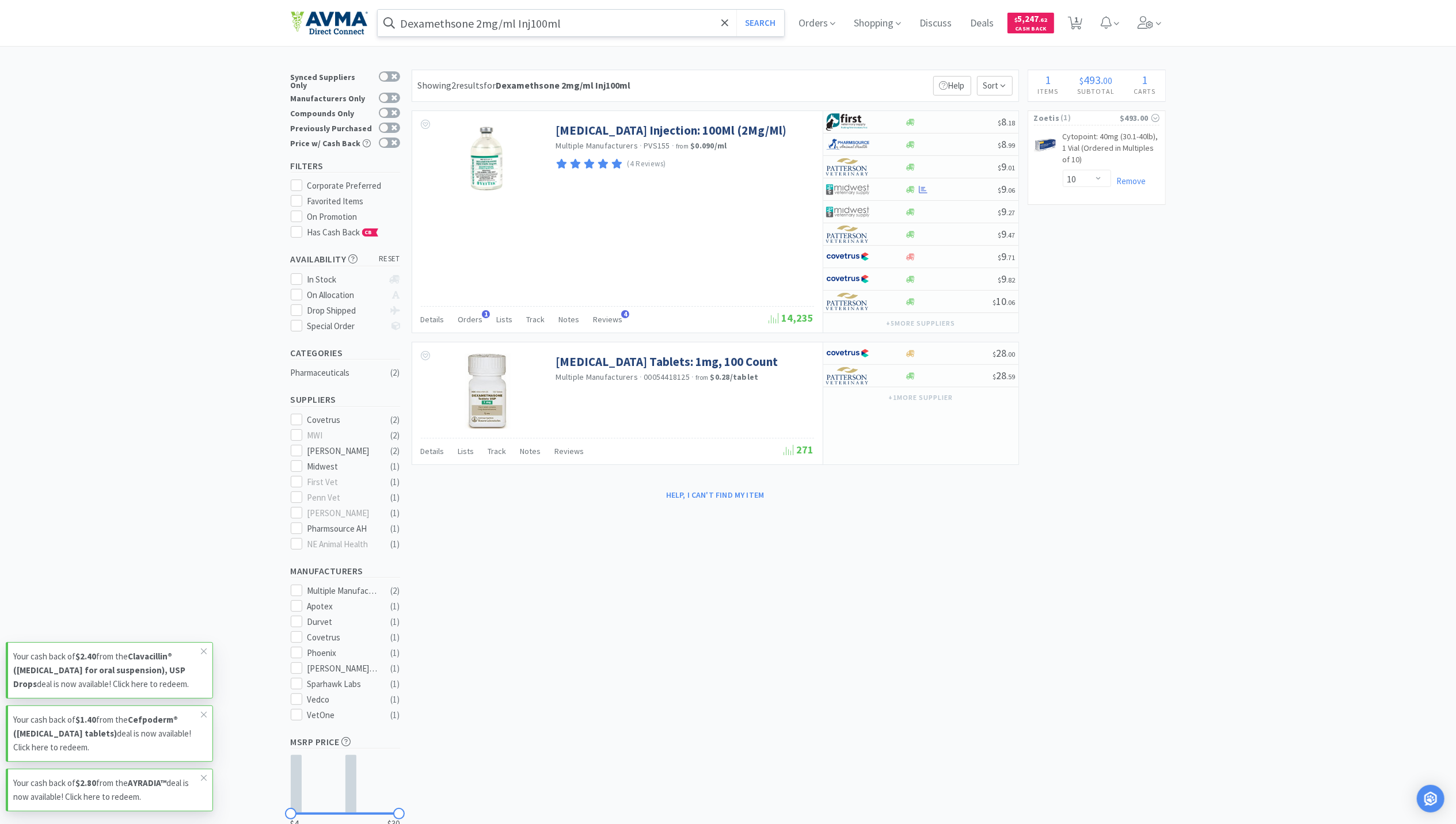
click at [616, 17] on input "Dexamethsone 2mg/ml Inj100ml" at bounding box center [581, 23] width 407 height 27
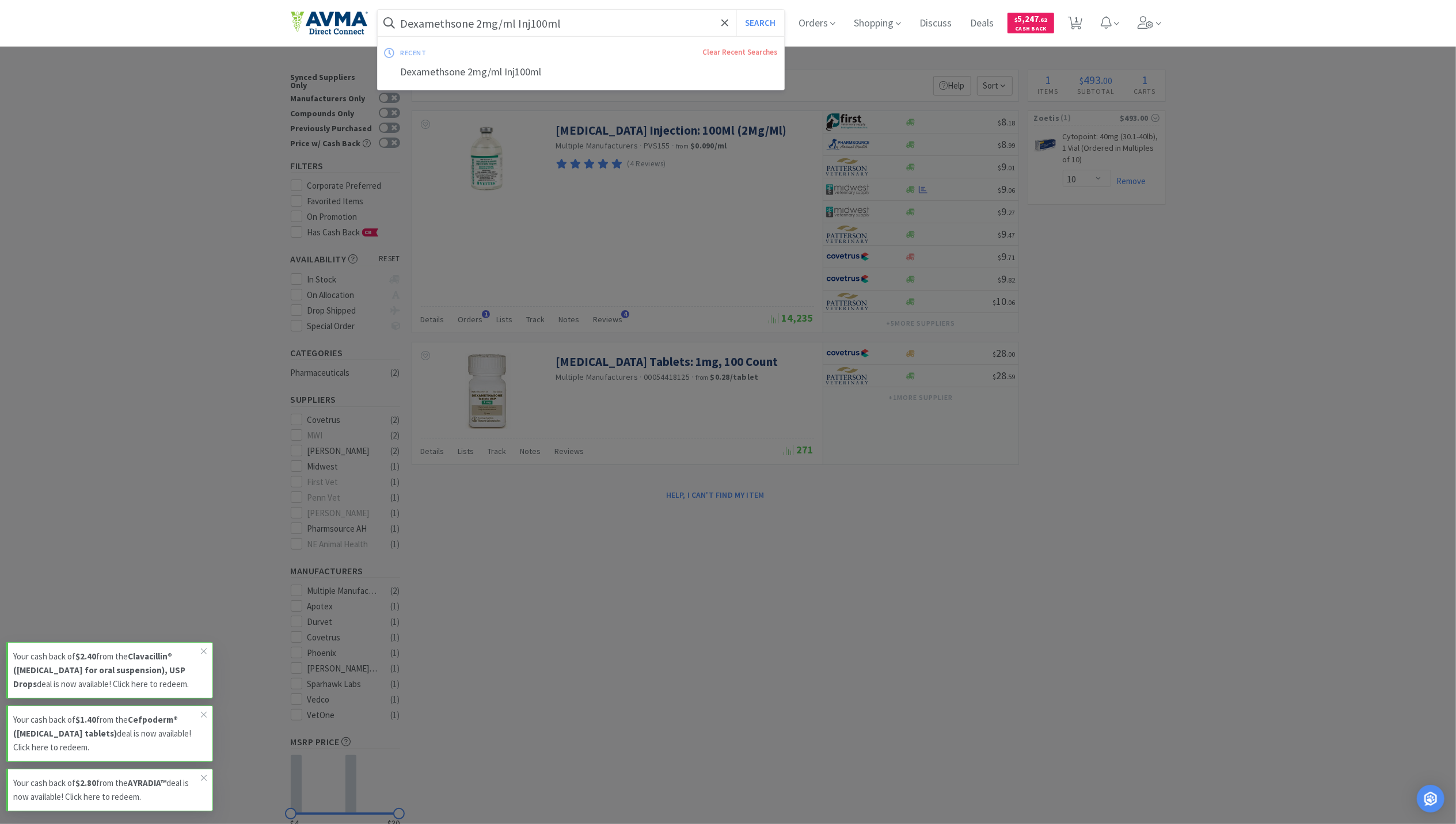
paste input "iphenhydramine 50mg/ml Inj-crash cart"
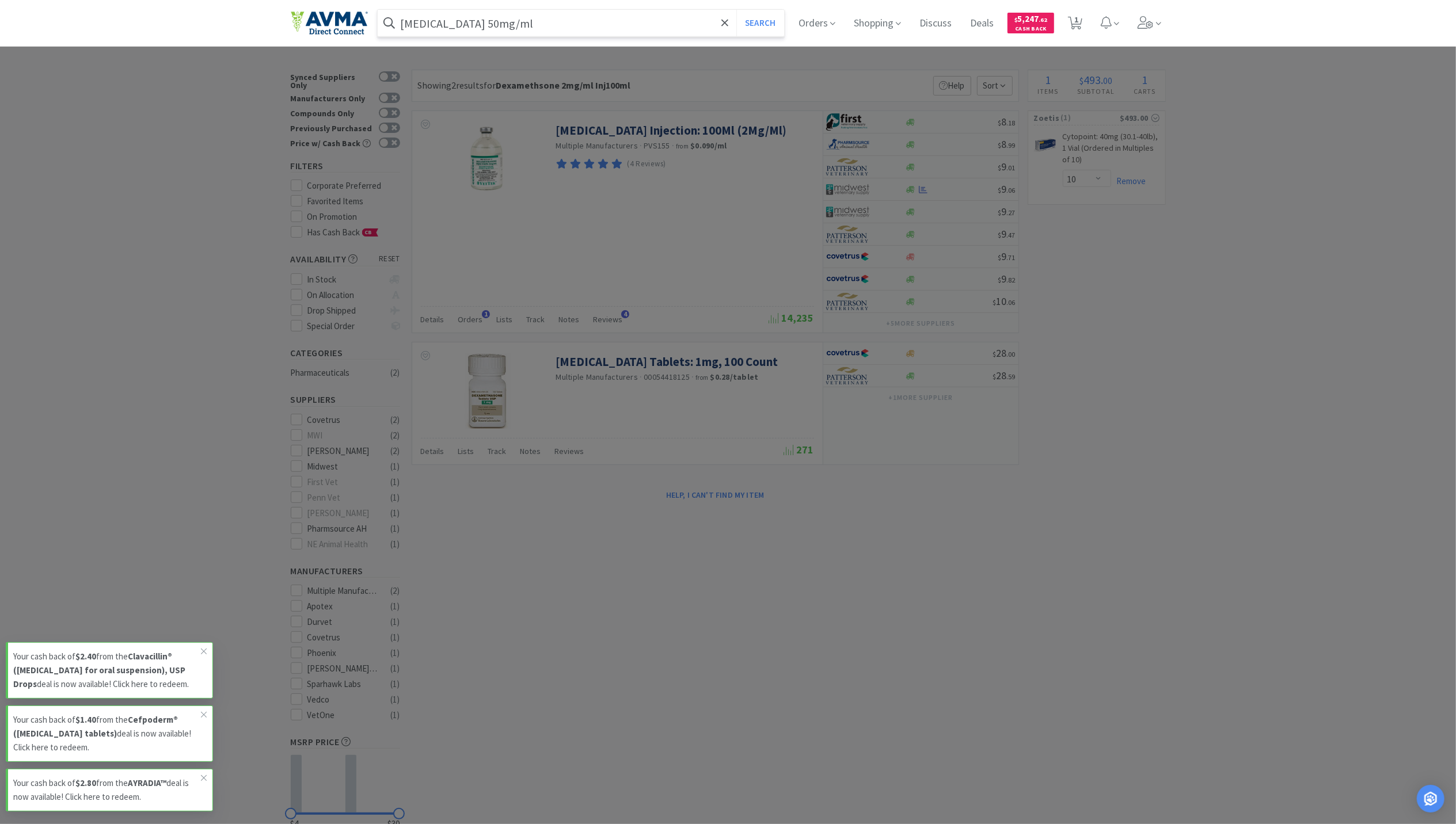
type input "[MEDICAL_DATA] 50mg/ml"
click at [737, 10] on button "Search" at bounding box center [760, 23] width 48 height 27
